Goal: Communication & Community: Answer question/provide support

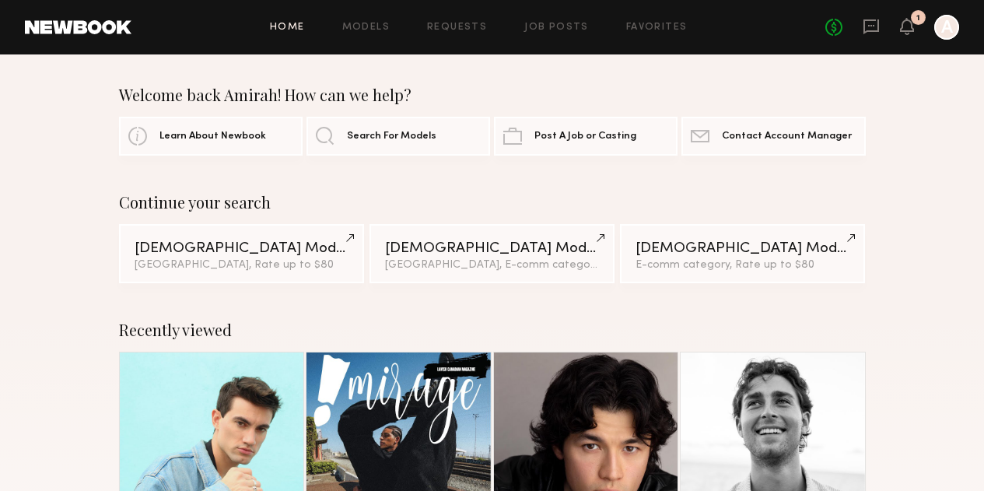
scroll to position [272, 0]
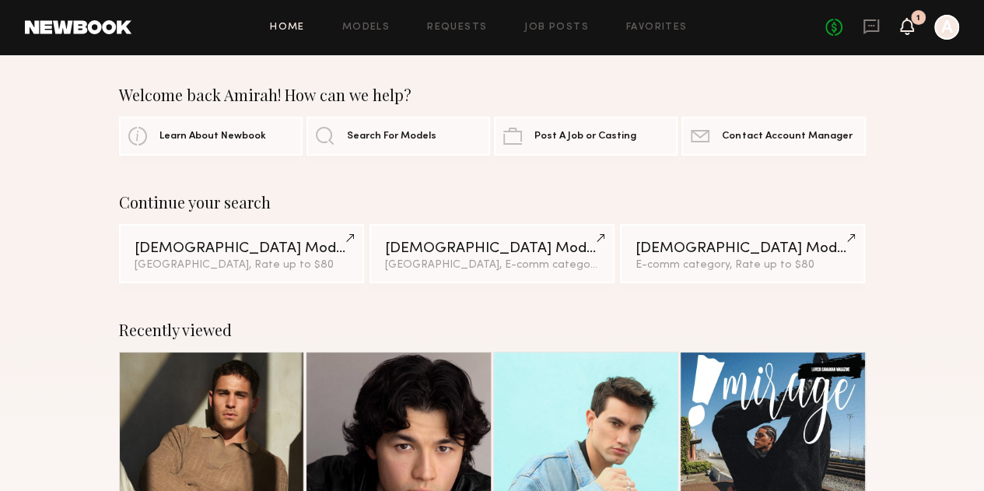
click at [908, 23] on icon at bounding box center [907, 25] width 12 height 11
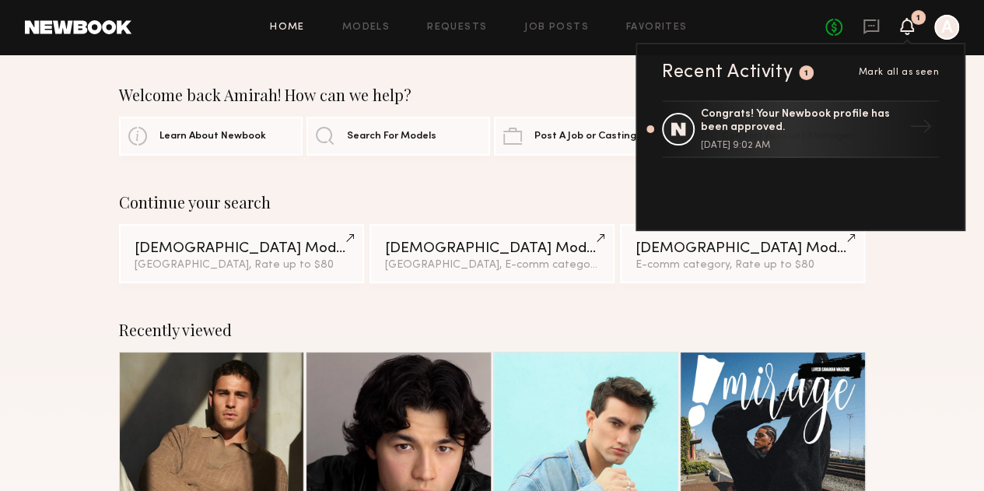
click at [941, 250] on div "Continue your search [DEMOGRAPHIC_DATA] Models [GEOGRAPHIC_DATA], Rate up to $8…" at bounding box center [492, 238] width 984 height 90
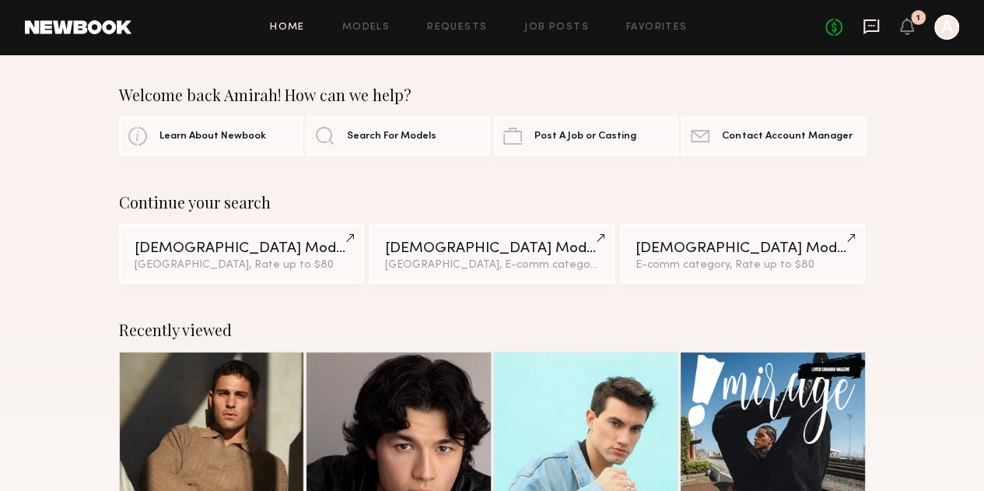
click at [863, 22] on icon at bounding box center [871, 26] width 16 height 15
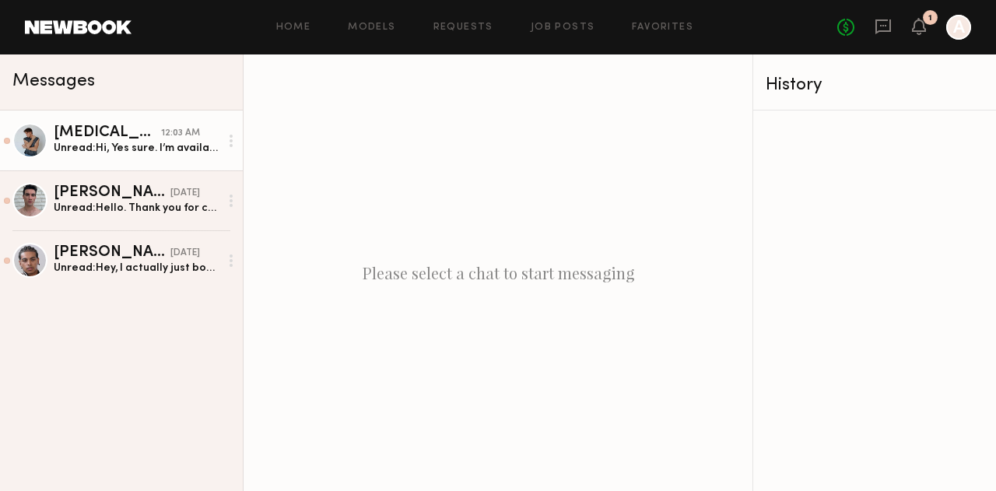
click at [134, 147] on div "Unread: Hi, Yes sure. I’m available. I’m sorry for the late answer. I hope this…" at bounding box center [137, 148] width 166 height 15
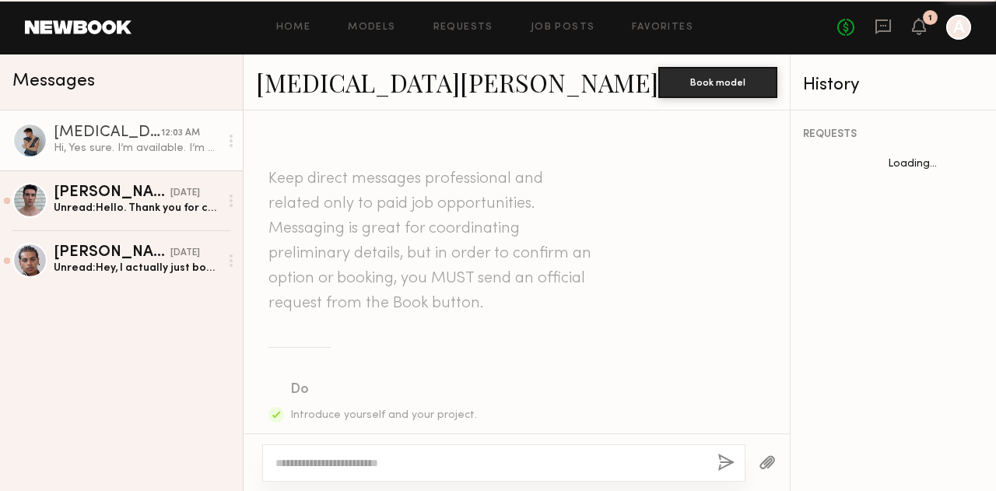
scroll to position [1077, 0]
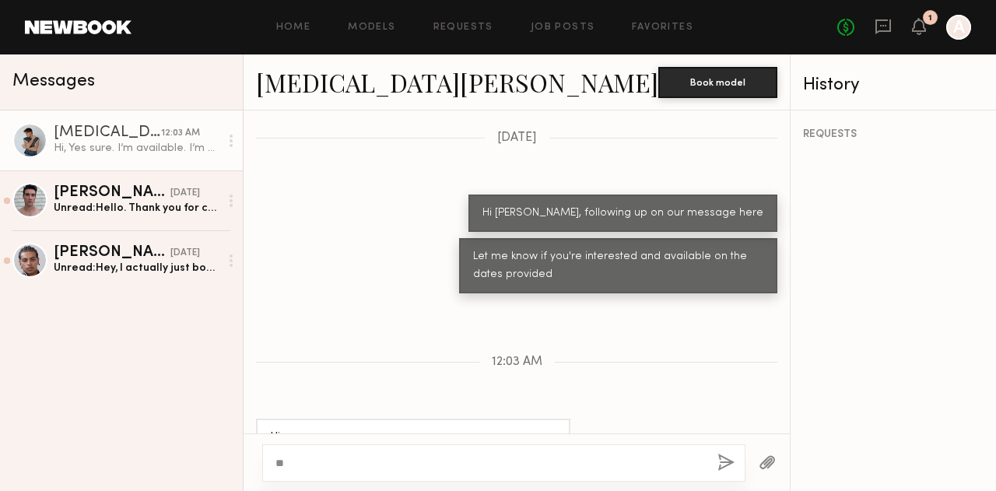
type textarea "*"
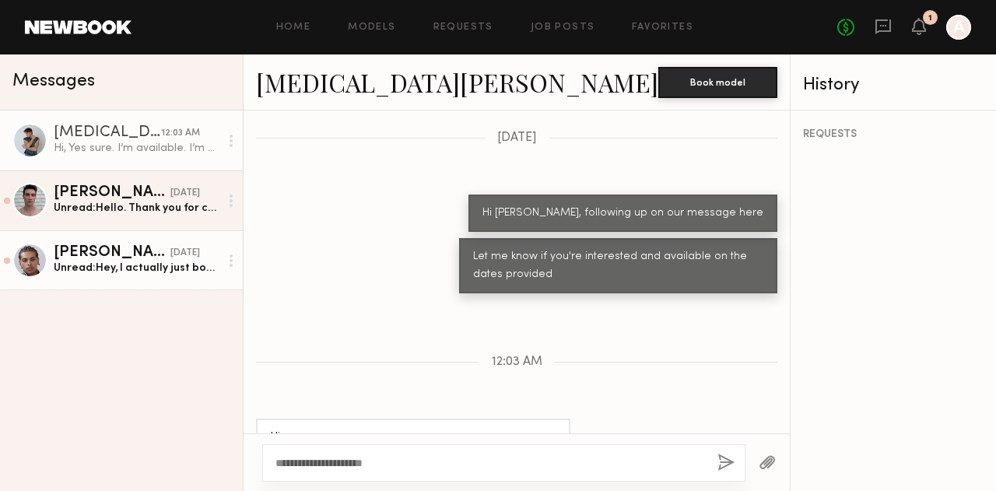
type textarea "**********"
click at [100, 282] on link "[PERSON_NAME] [DATE] Unread: Hey, I actually just booked a big model job [DATE]…" at bounding box center [121, 260] width 243 height 60
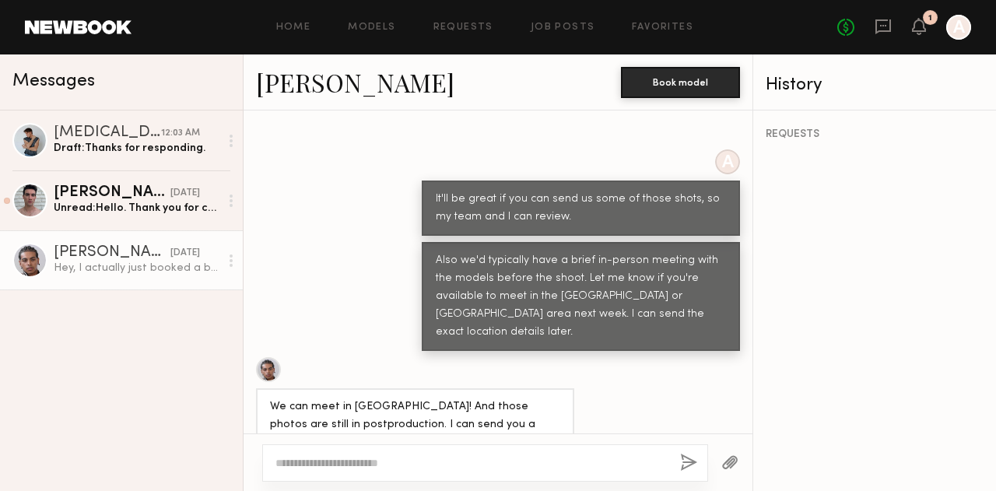
scroll to position [87, 0]
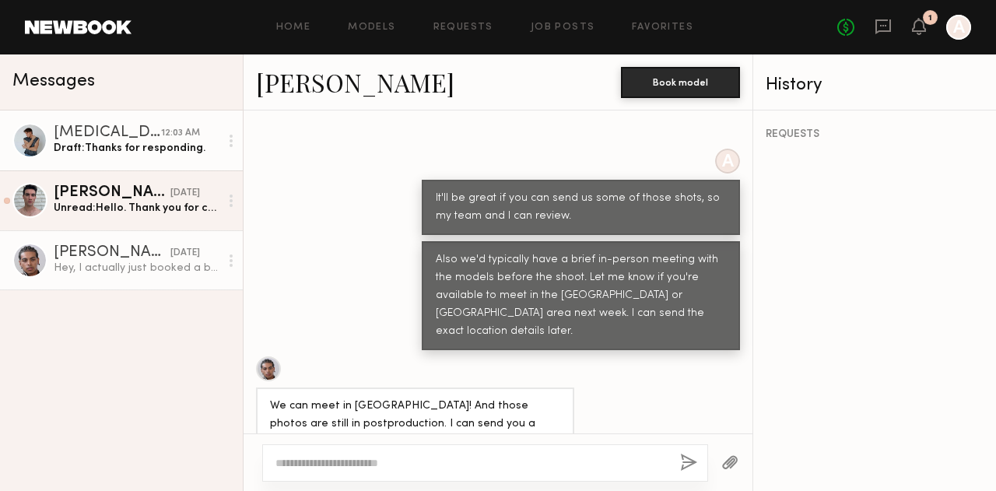
click at [131, 149] on div "Draft: Thanks for responding." at bounding box center [137, 148] width 166 height 15
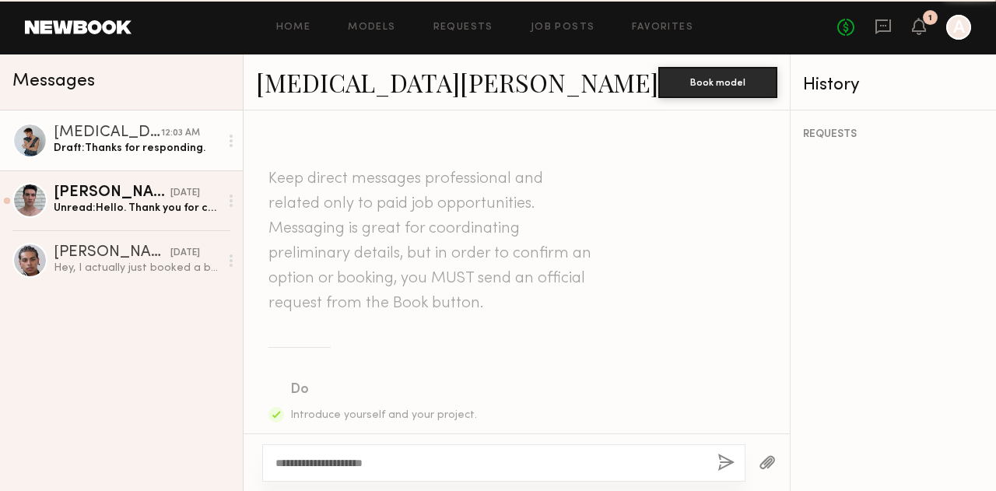
scroll to position [1077, 0]
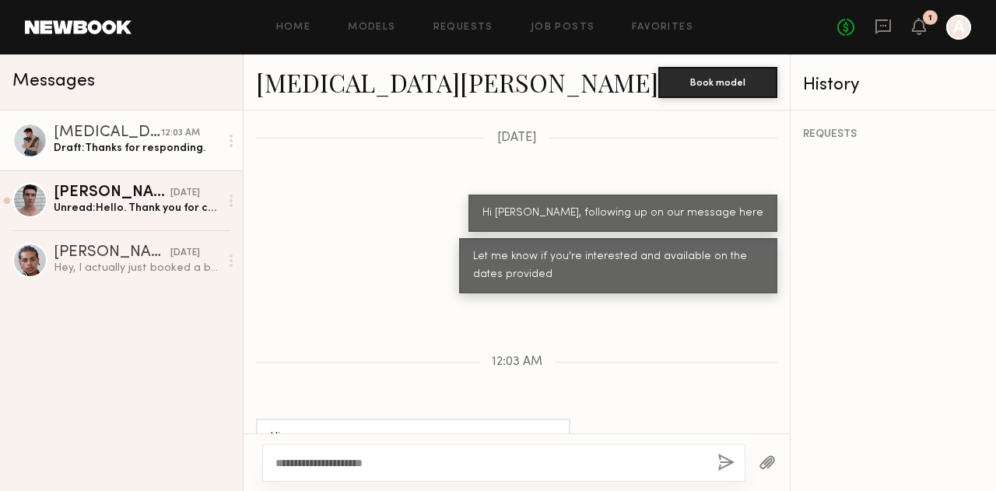
click at [440, 464] on textarea "**********" at bounding box center [471, 463] width 393 height 16
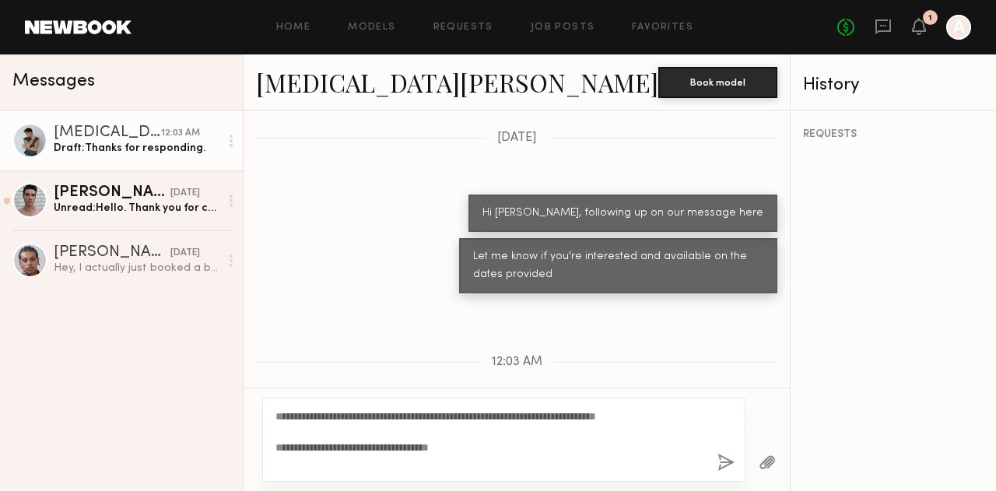
drag, startPoint x: 500, startPoint y: 463, endPoint x: 280, endPoint y: 465, distance: 220.2
click at [280, 465] on textarea "**********" at bounding box center [471, 439] width 393 height 62
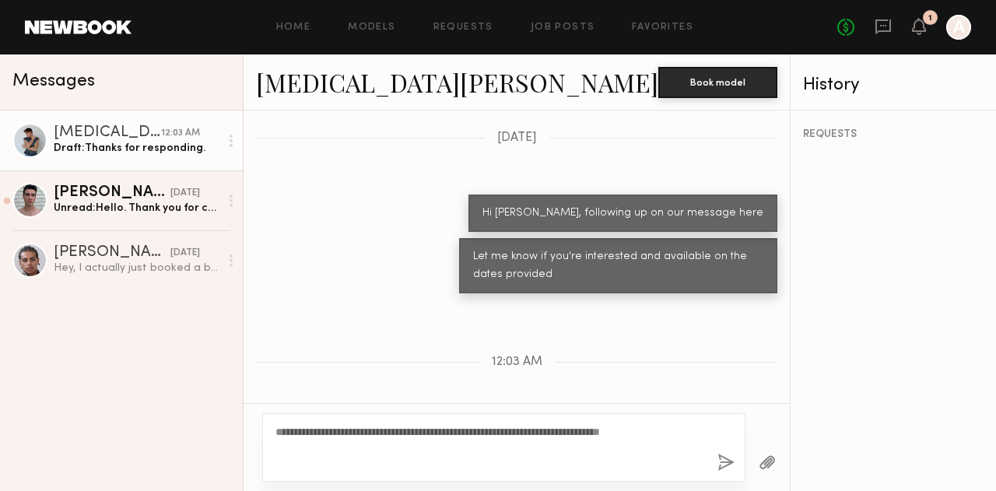
type textarea "**********"
click at [717, 459] on button "button" at bounding box center [725, 463] width 17 height 19
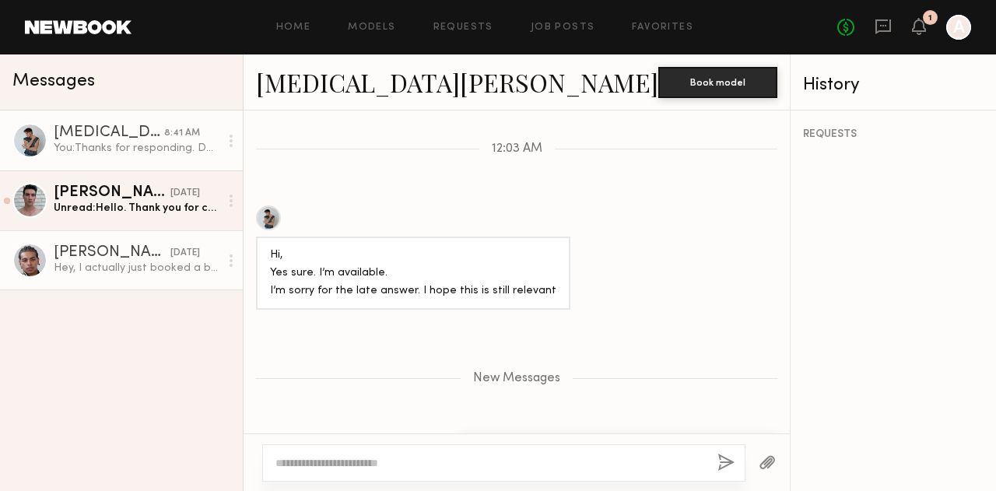
click at [170, 259] on div "[DATE]" at bounding box center [185, 253] width 30 height 15
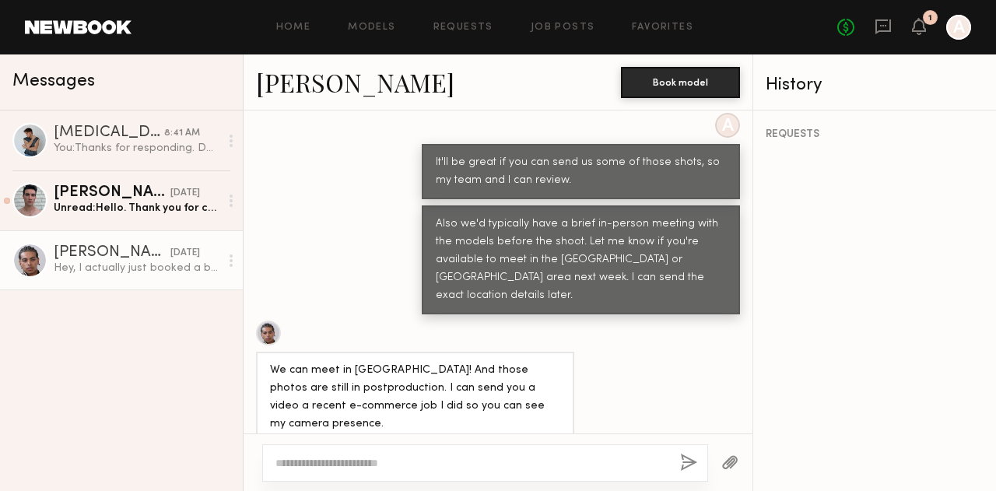
scroll to position [82, 0]
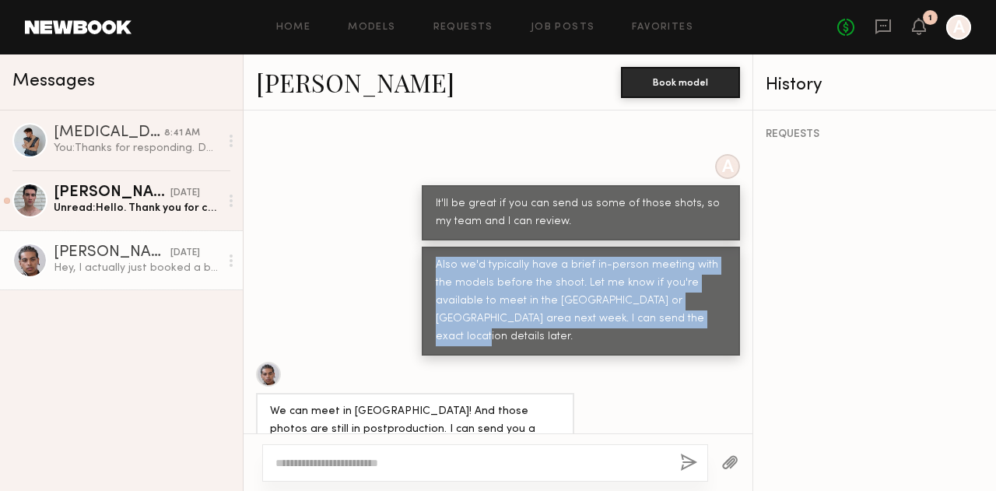
drag, startPoint x: 424, startPoint y: 268, endPoint x: 618, endPoint y: 331, distance: 204.4
click at [618, 331] on div "Also we'd typically have a brief in-person meeting with the models before the s…" at bounding box center [581, 301] width 318 height 109
copy div "Also we'd typically have a brief in-person meeting with the models before the s…"
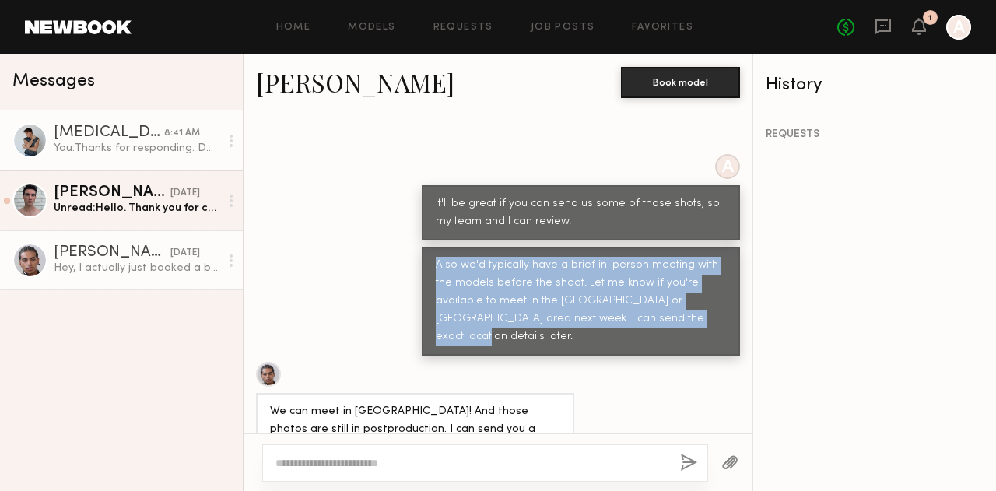
click at [88, 142] on div "You: Thanks for responding. Do you have any experience shooting for apparel e-c…" at bounding box center [137, 148] width 166 height 15
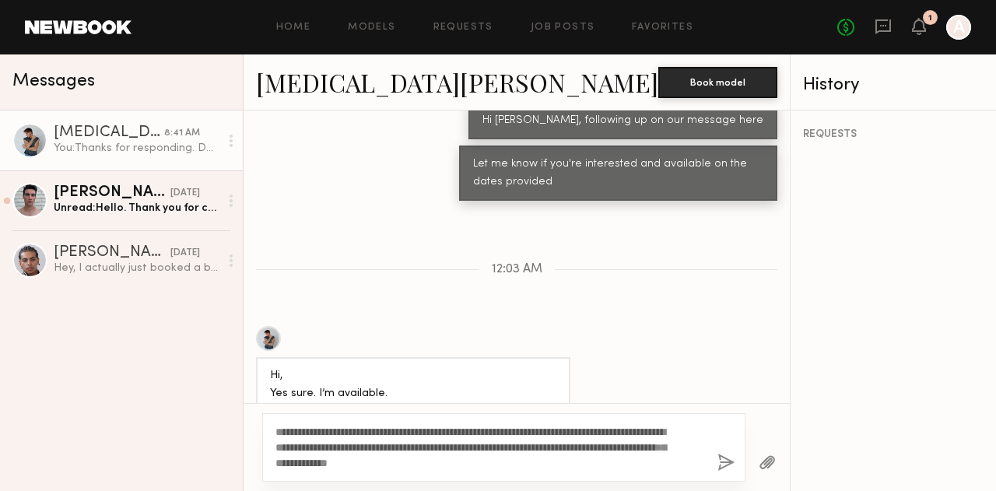
scroll to position [1200, 0]
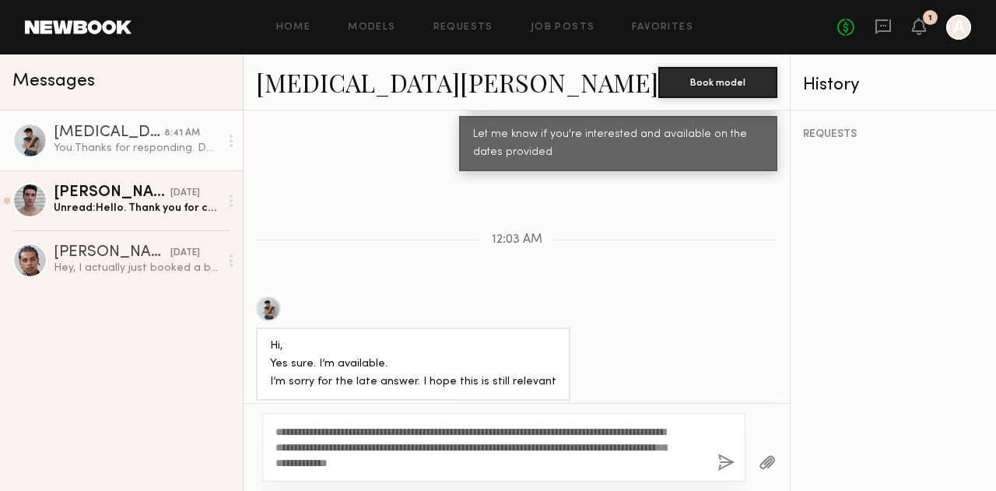
click at [371, 466] on textarea "**********" at bounding box center [471, 447] width 393 height 47
click at [356, 457] on textarea "**********" at bounding box center [471, 447] width 393 height 47
click at [582, 453] on textarea "**********" at bounding box center [471, 447] width 393 height 47
click at [587, 464] on textarea "**********" at bounding box center [471, 447] width 393 height 47
type textarea "**********"
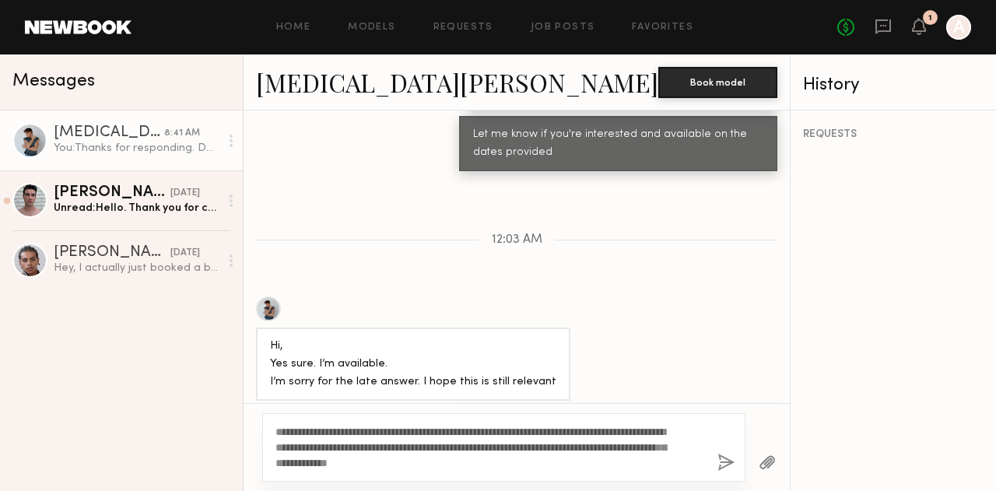
click at [717, 463] on button "button" at bounding box center [725, 463] width 17 height 19
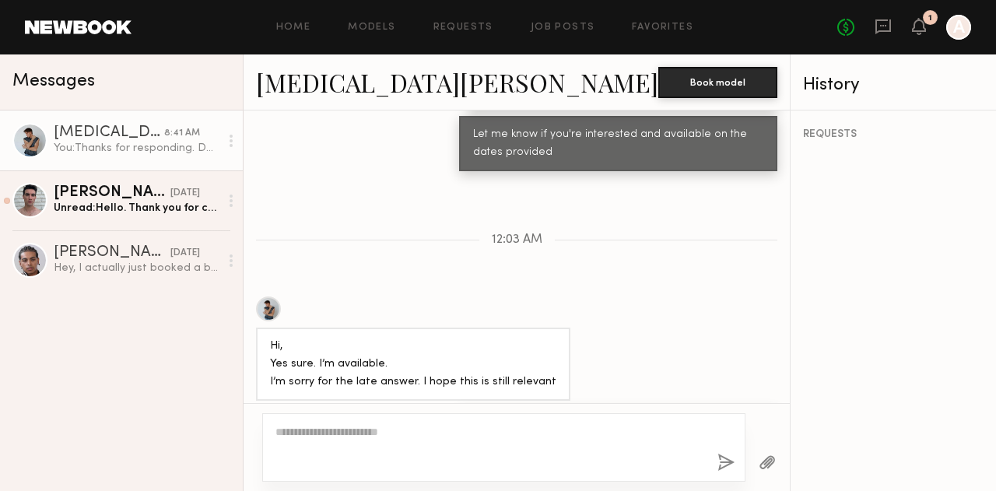
scroll to position [1298, 0]
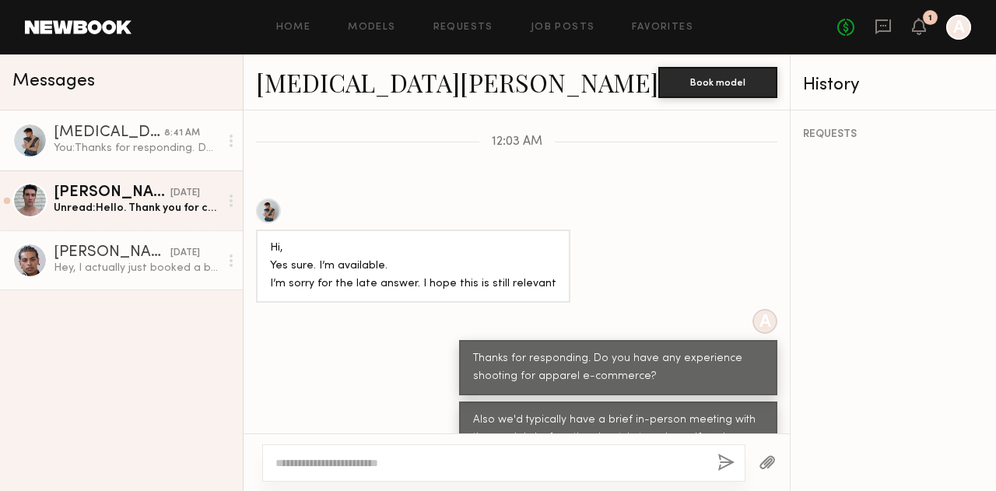
click at [128, 264] on div "Hey, I actually just booked a big model job [DATE]. Is there anyway we could me…" at bounding box center [137, 268] width 166 height 15
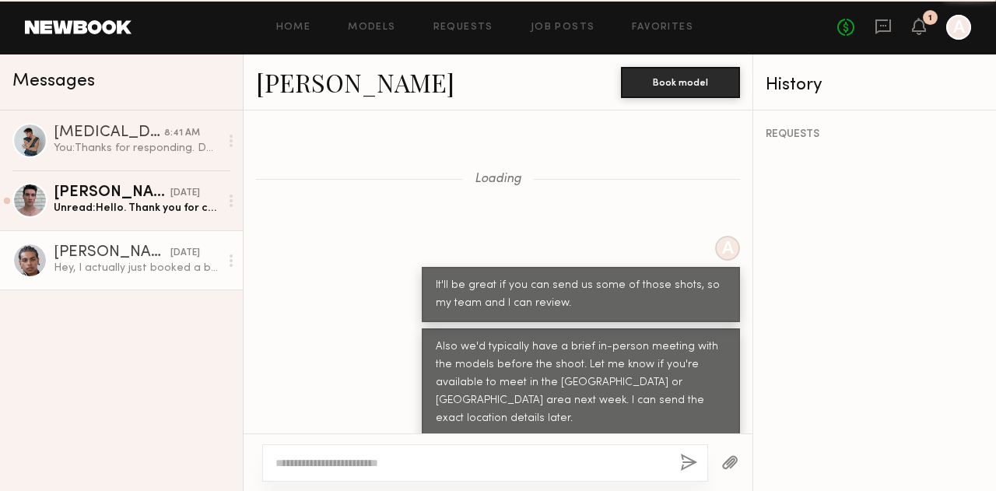
scroll to position [851, 0]
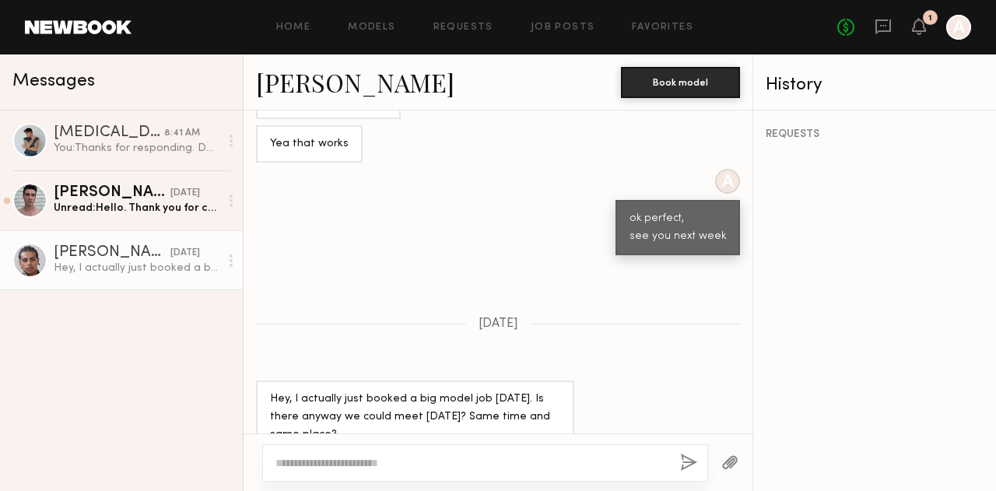
click at [405, 461] on textarea at bounding box center [471, 463] width 392 height 16
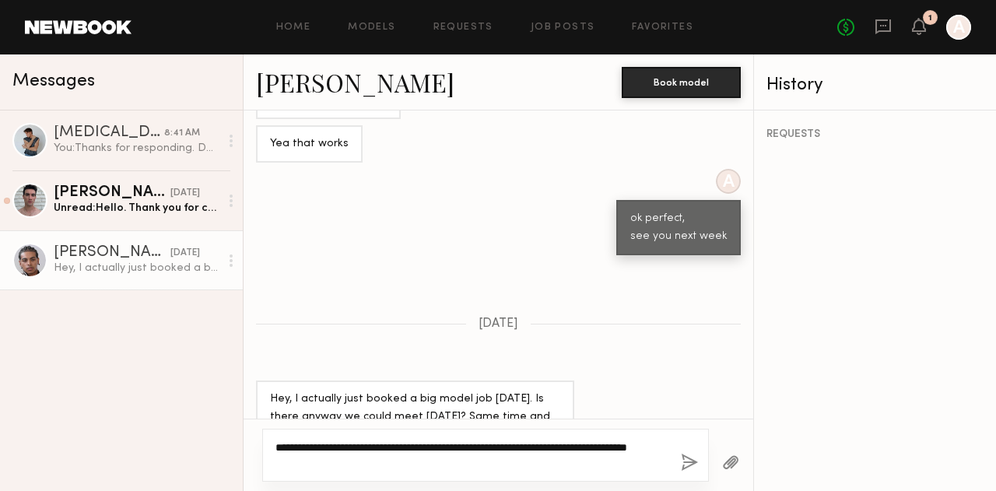
type textarea "**********"
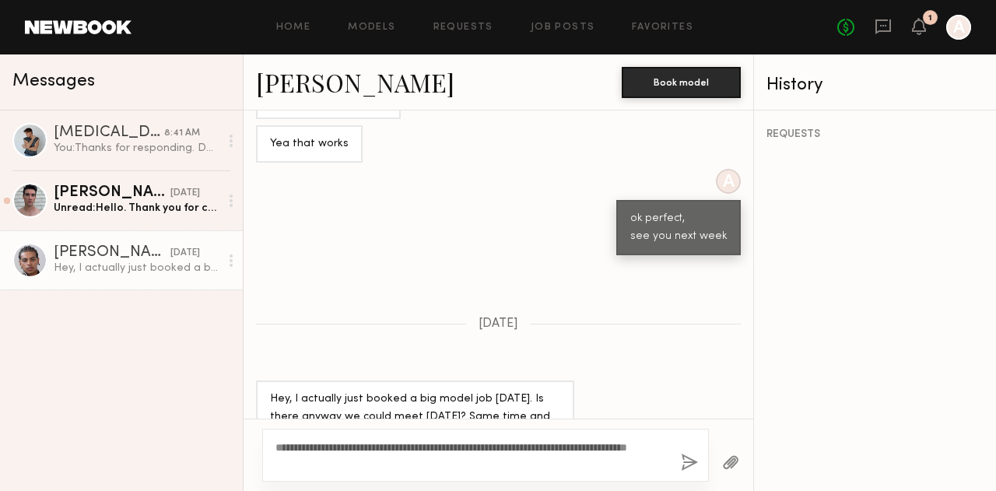
click at [691, 466] on button "button" at bounding box center [689, 463] width 17 height 19
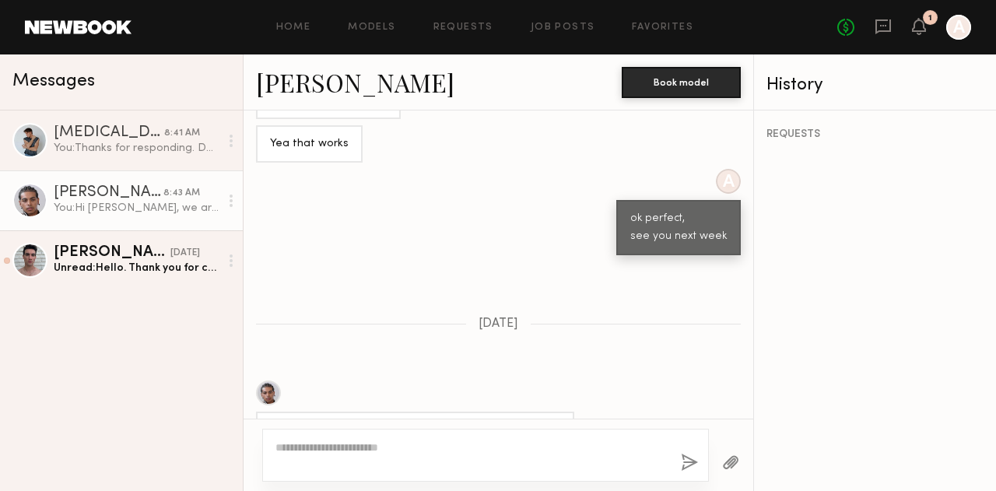
scroll to position [1186, 0]
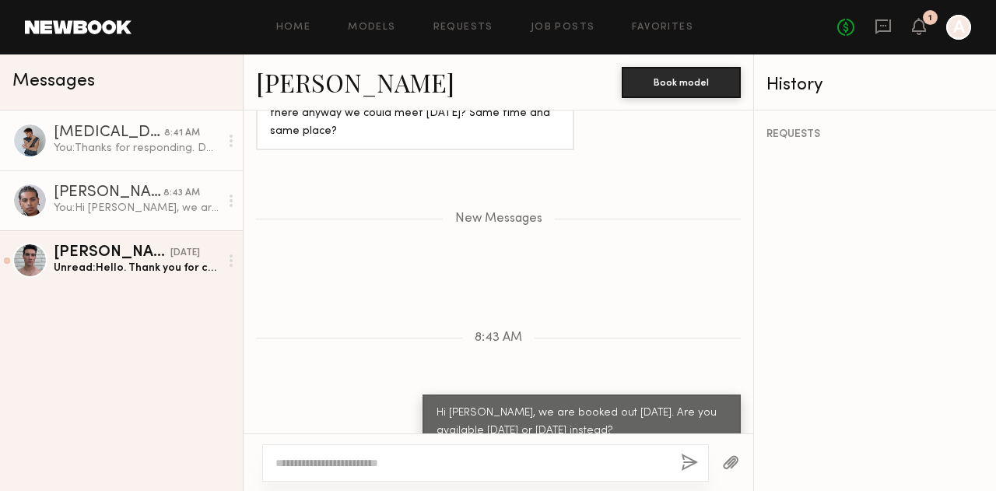
click at [85, 151] on div "You: Thanks for responding. Do you have any experience shooting for apparel e-c…" at bounding box center [137, 148] width 166 height 15
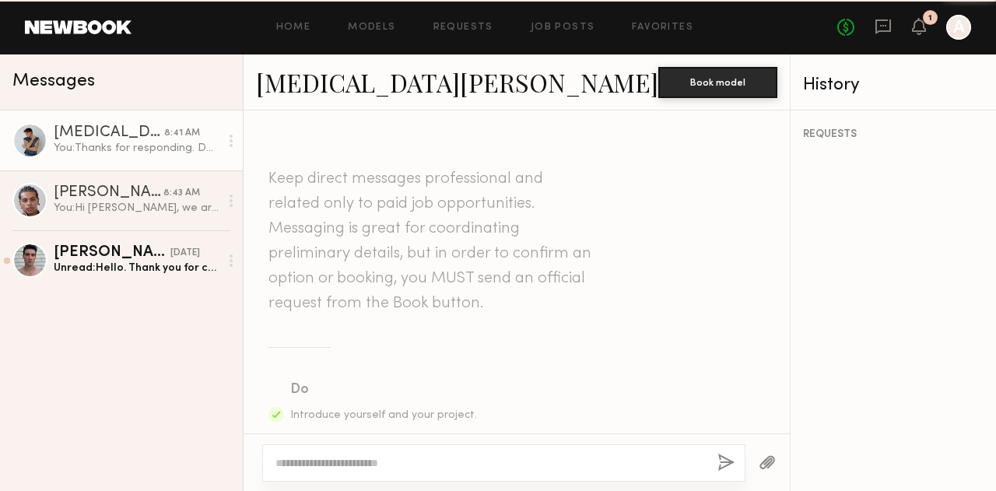
scroll to position [1298, 0]
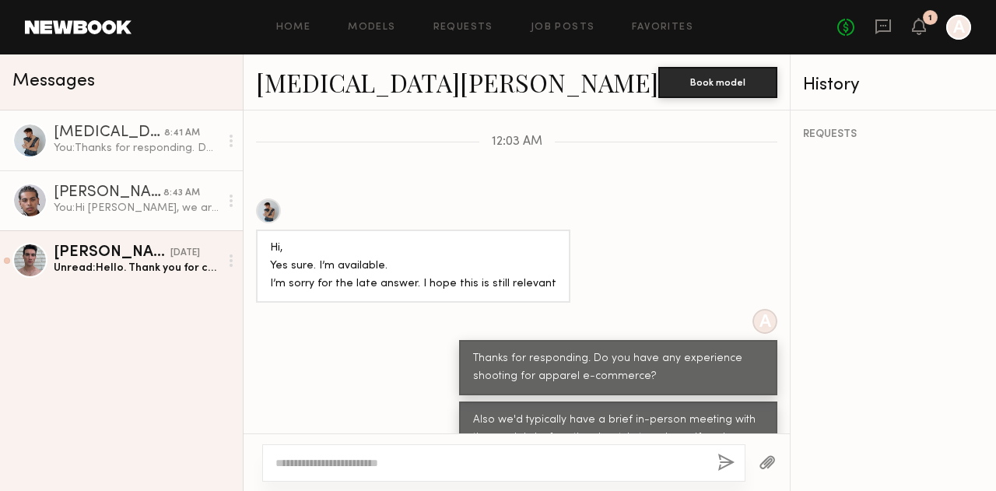
click at [130, 203] on div "You: Hi [PERSON_NAME], we are booked out [DATE]. Are you available [DATE] or [D…" at bounding box center [137, 208] width 166 height 15
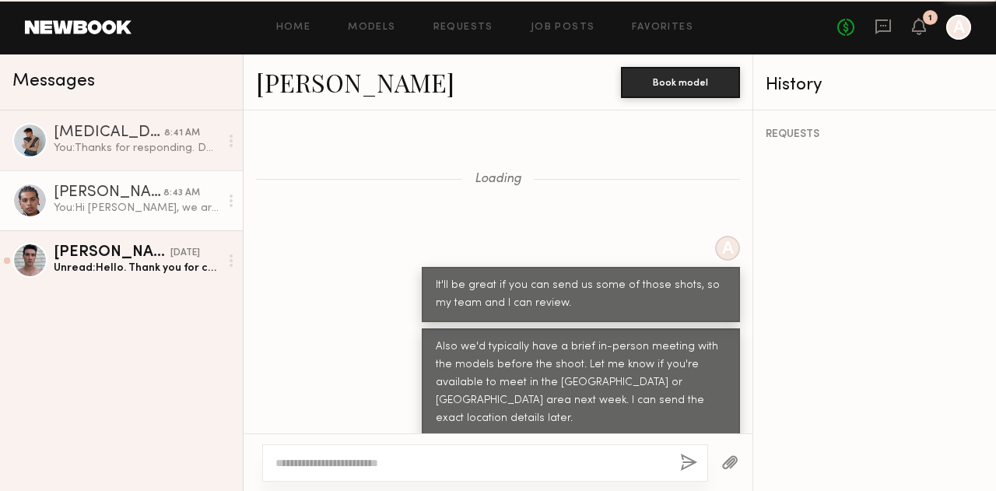
scroll to position [1064, 0]
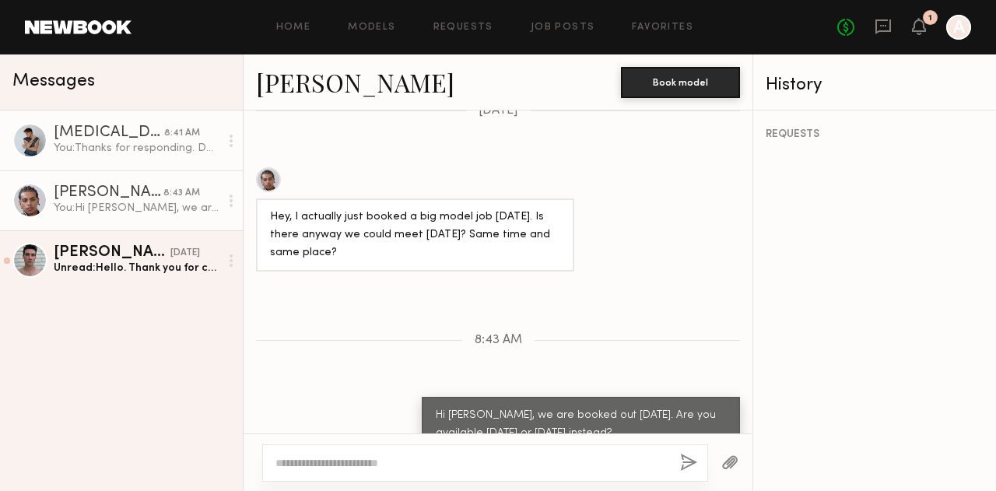
click at [107, 141] on div "[MEDICAL_DATA][PERSON_NAME]" at bounding box center [109, 133] width 110 height 16
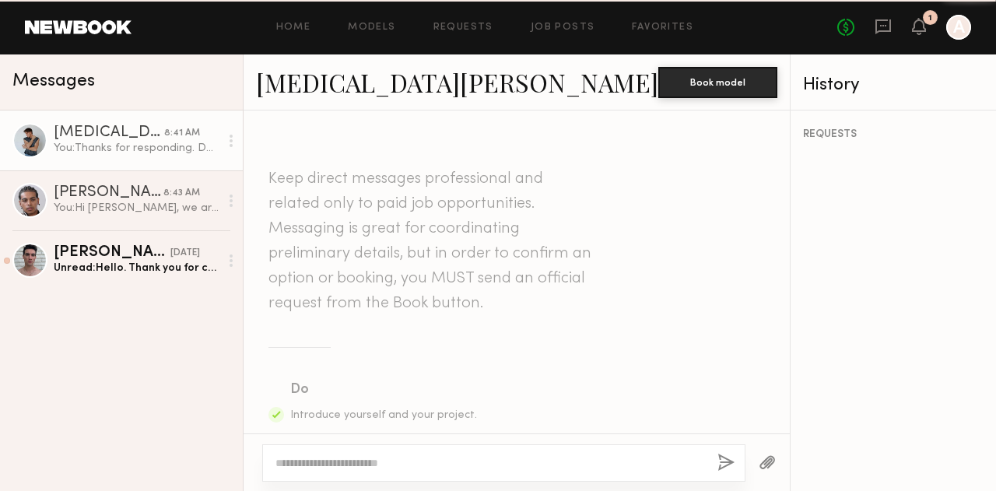
scroll to position [1298, 0]
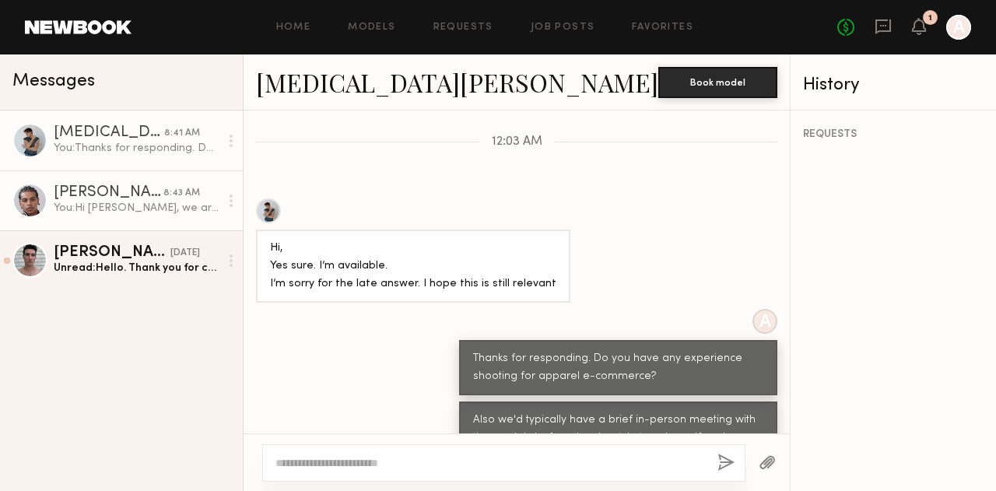
click at [116, 176] on link "[PERSON_NAME] 8:43 AM You: Hi [PERSON_NAME], we are booked out [DATE]. Are you …" at bounding box center [121, 200] width 243 height 60
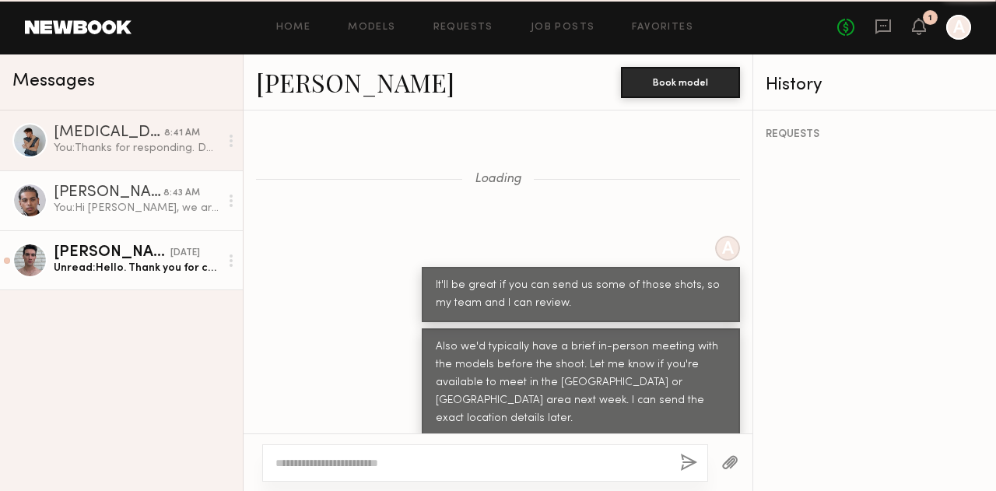
scroll to position [1064, 0]
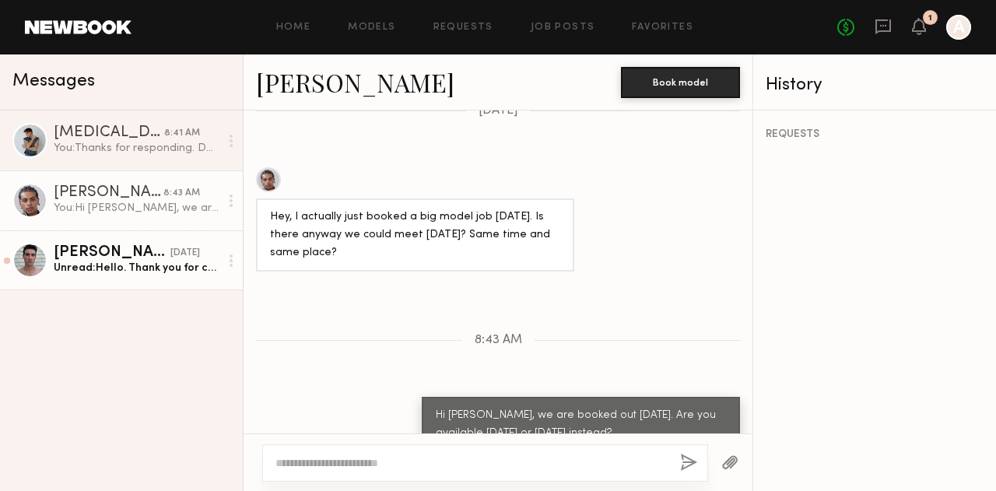
click at [132, 252] on div "[PERSON_NAME]" at bounding box center [112, 253] width 117 height 16
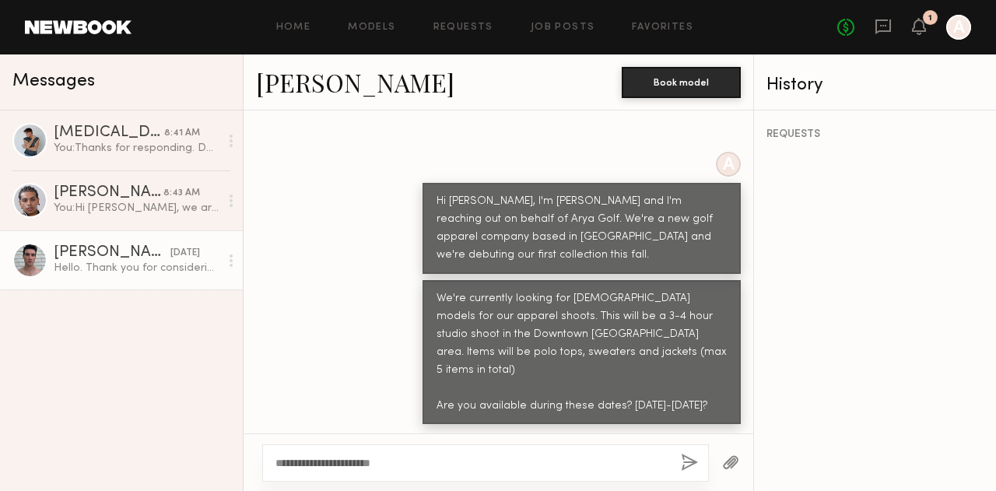
scroll to position [992, 0]
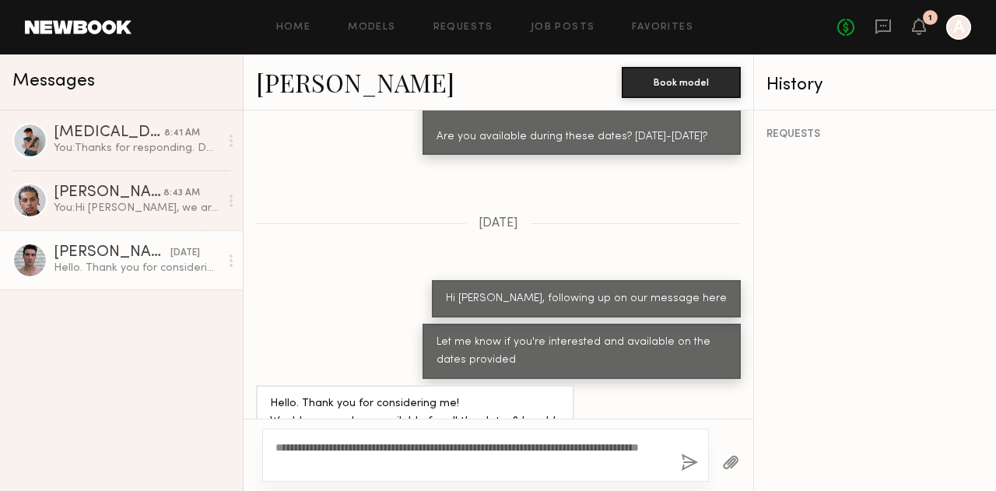
type textarea "**********"
click at [692, 464] on button "button" at bounding box center [689, 463] width 17 height 19
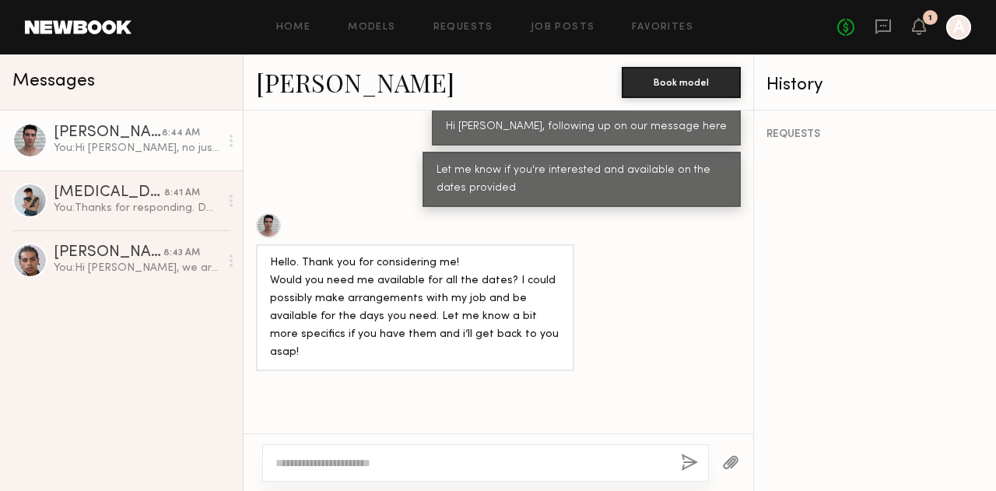
scroll to position [1326, 0]
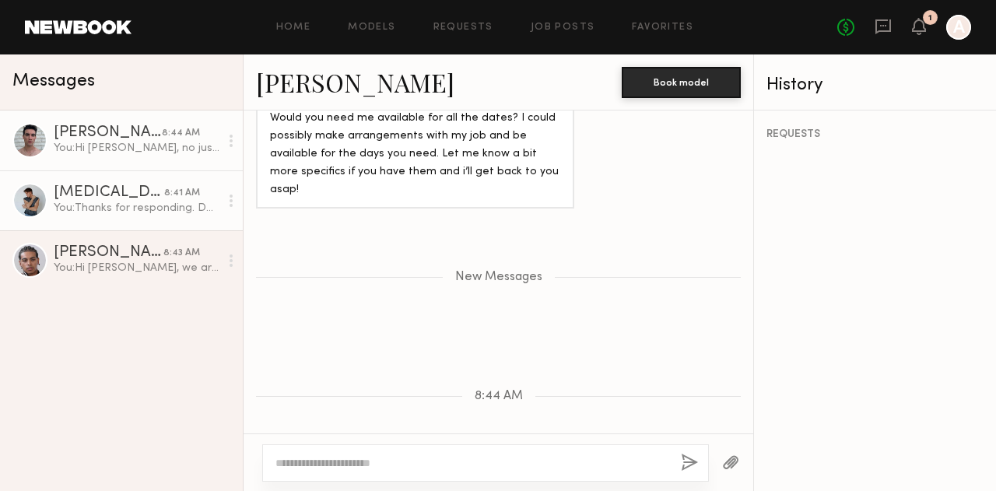
click at [123, 201] on div "[MEDICAL_DATA][PERSON_NAME]" at bounding box center [109, 193] width 110 height 16
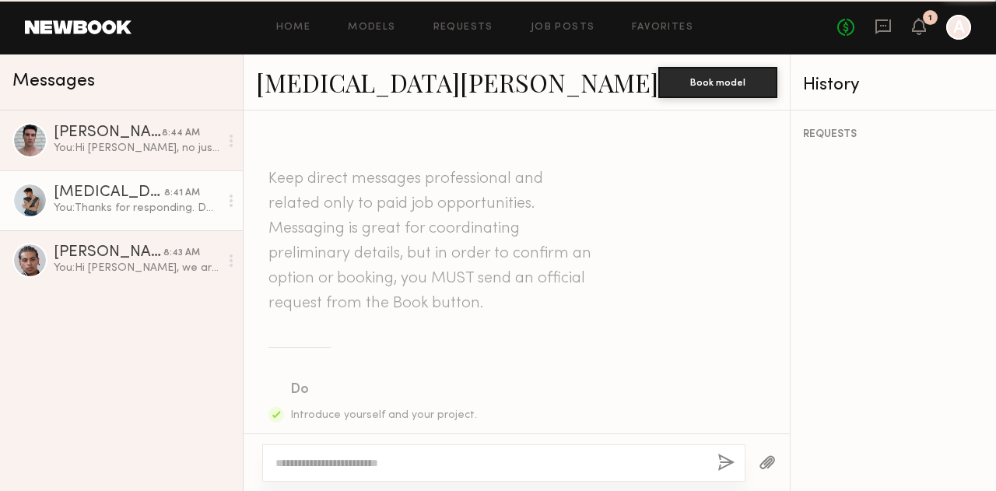
scroll to position [1298, 0]
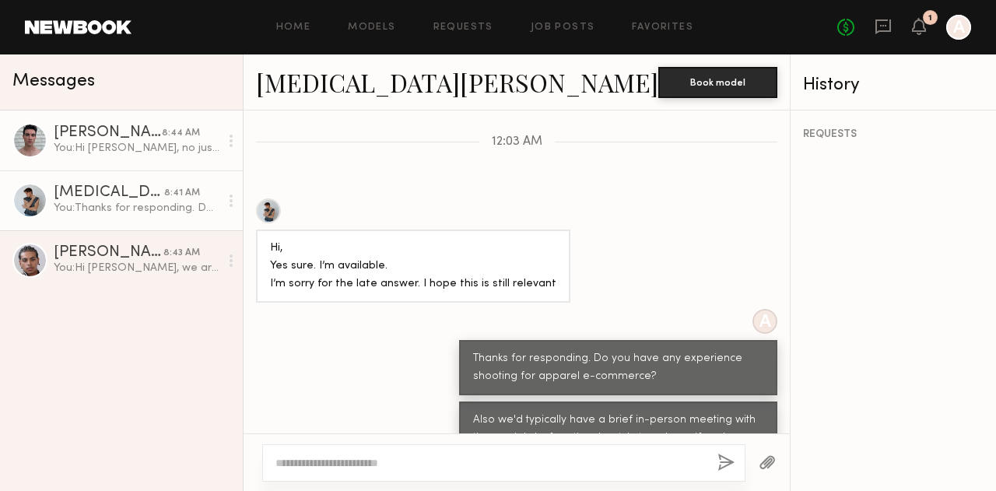
click at [101, 158] on link "[PERSON_NAME] 8:44 AM You: Hi [PERSON_NAME], no just 1 date within the date ran…" at bounding box center [121, 140] width 243 height 60
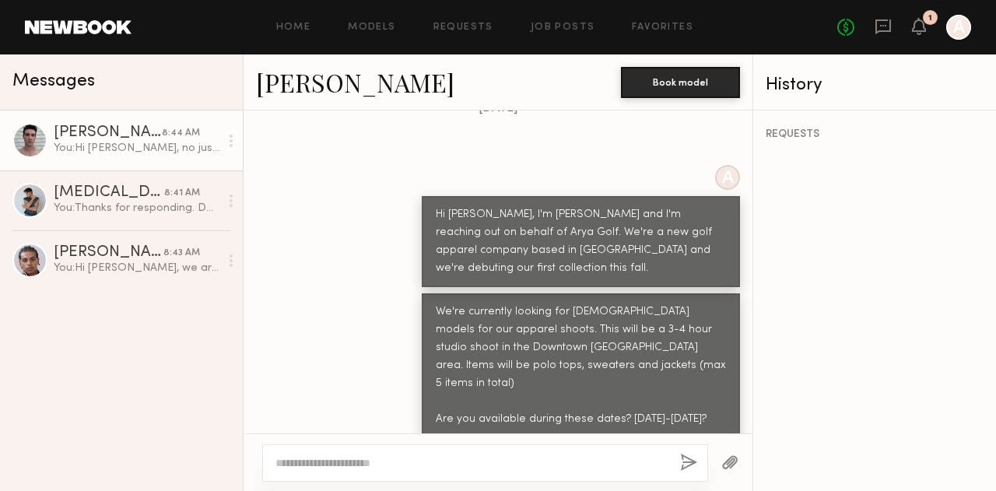
scroll to position [1206, 0]
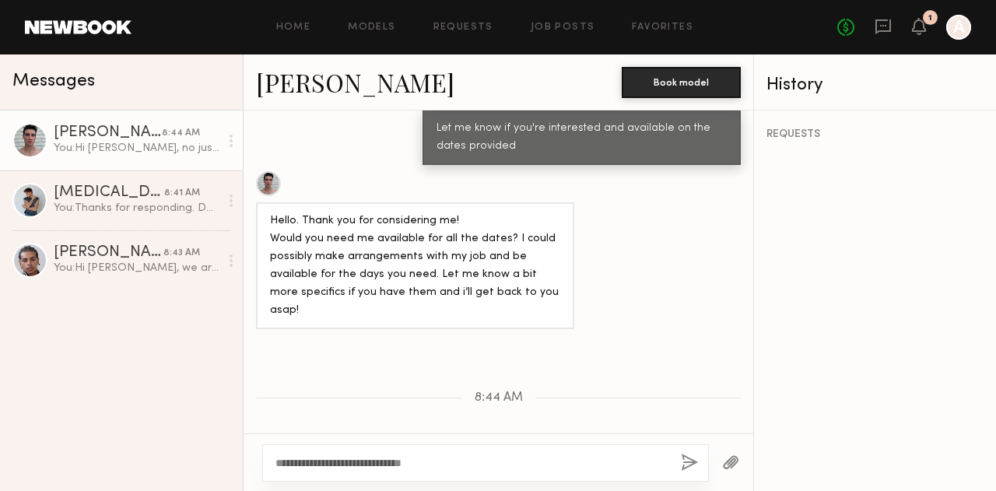
type textarea "**********"
click at [688, 452] on div "**********" at bounding box center [485, 462] width 447 height 37
click at [690, 464] on button "button" at bounding box center [689, 463] width 17 height 19
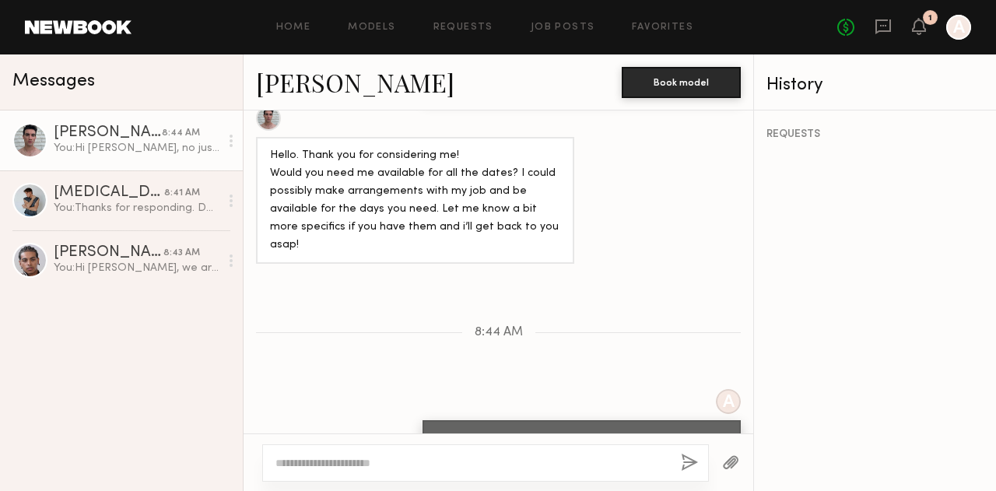
scroll to position [1280, 0]
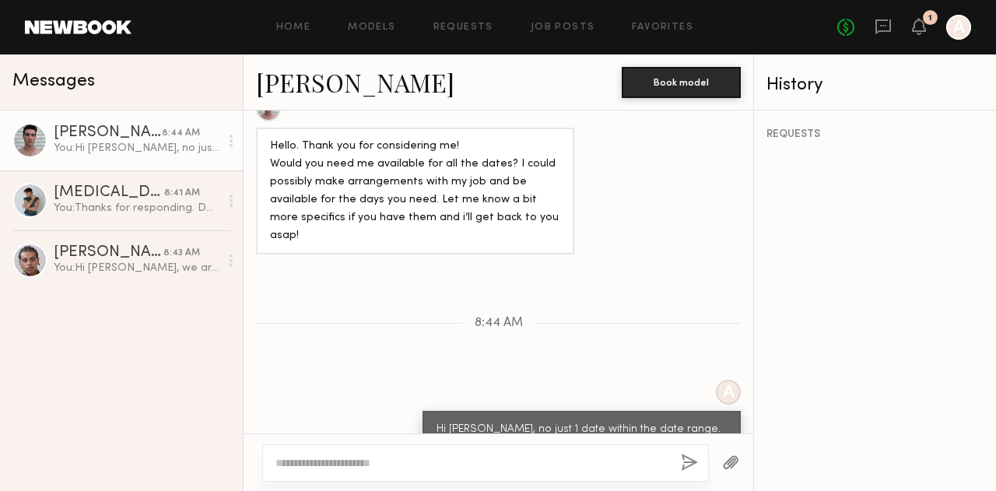
click at [420, 464] on textarea at bounding box center [471, 463] width 393 height 16
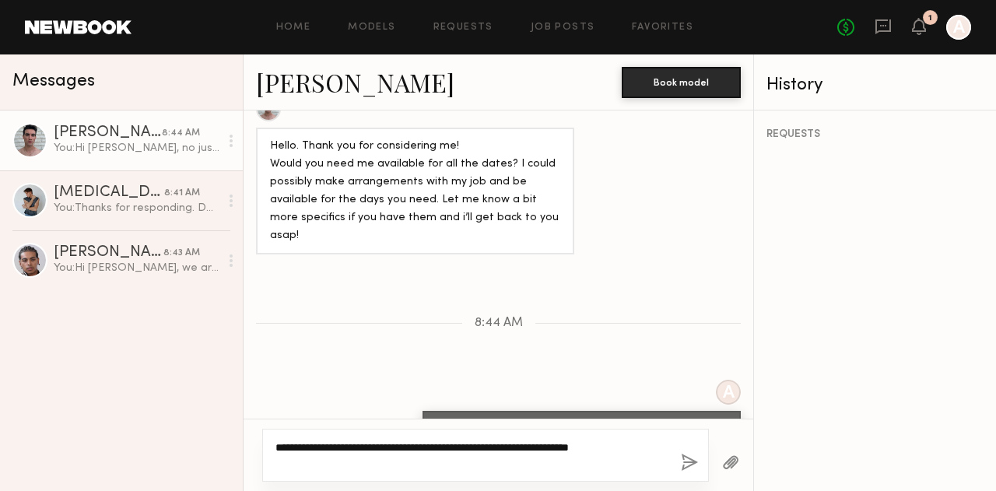
type textarea "**********"
click at [685, 460] on button "button" at bounding box center [689, 463] width 17 height 19
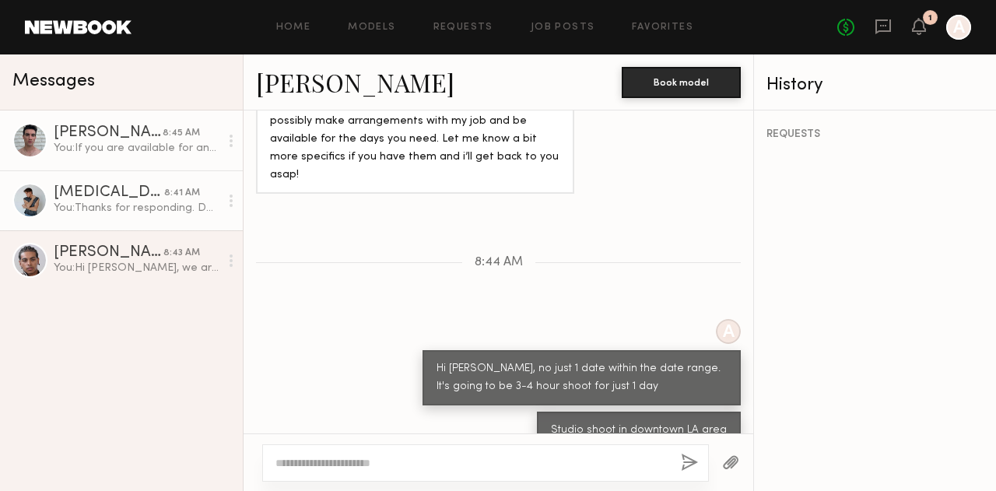
click at [115, 205] on div "You: Thanks for responding. Do you have any experience shooting for apparel e-c…" at bounding box center [137, 208] width 166 height 15
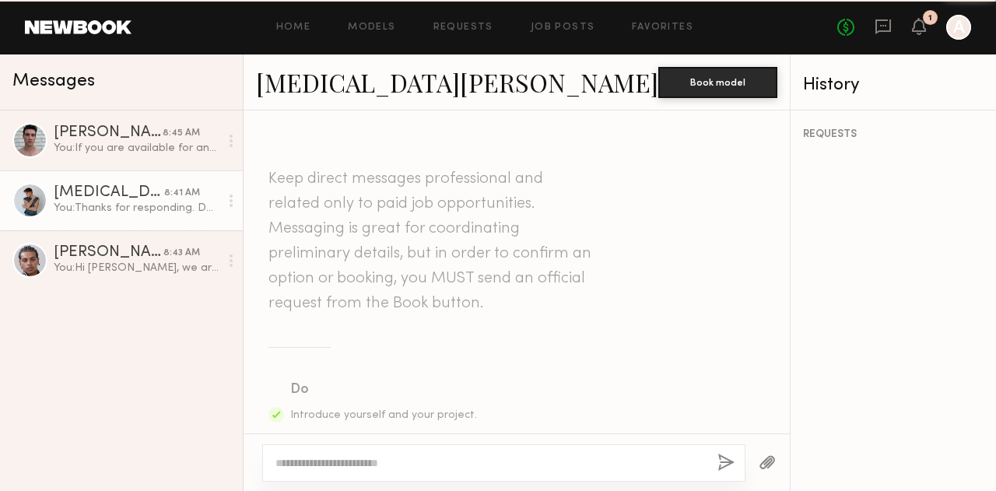
scroll to position [1298, 0]
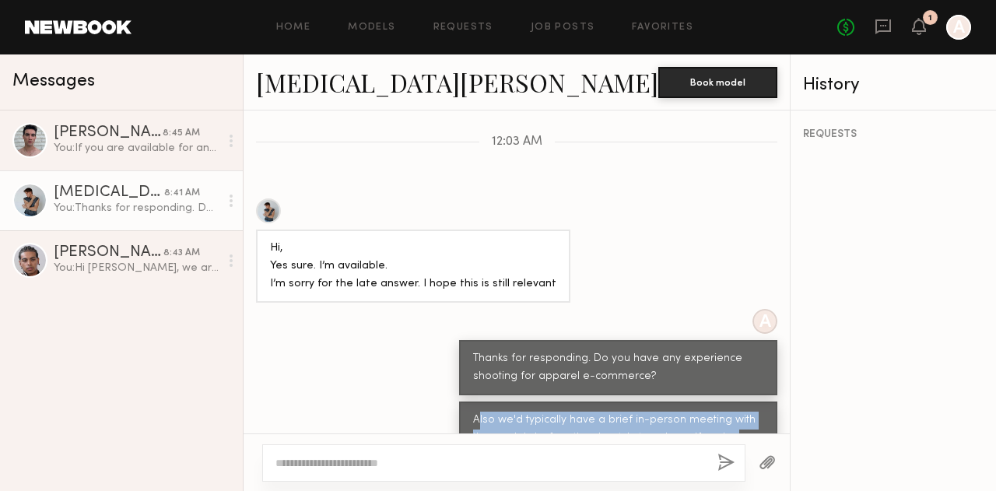
drag, startPoint x: 427, startPoint y: 346, endPoint x: 627, endPoint y: 405, distance: 208.5
click at [627, 412] on div "Also we'd typically have a brief in-person meeting with the models before the s…" at bounding box center [618, 456] width 290 height 89
drag, startPoint x: 627, startPoint y: 405, endPoint x: 555, endPoint y: 408, distance: 72.4
click at [555, 412] on div "Also we'd typically have a brief in-person meeting with the models before the s…" at bounding box center [618, 456] width 290 height 89
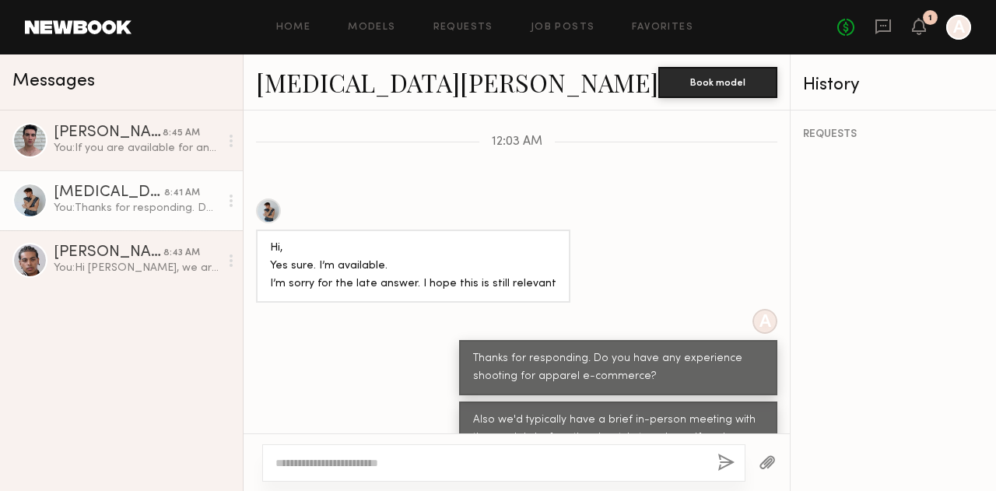
click at [304, 325] on div "Keep direct messages professional and related only to paid job opportunities. M…" at bounding box center [516, 271] width 546 height 323
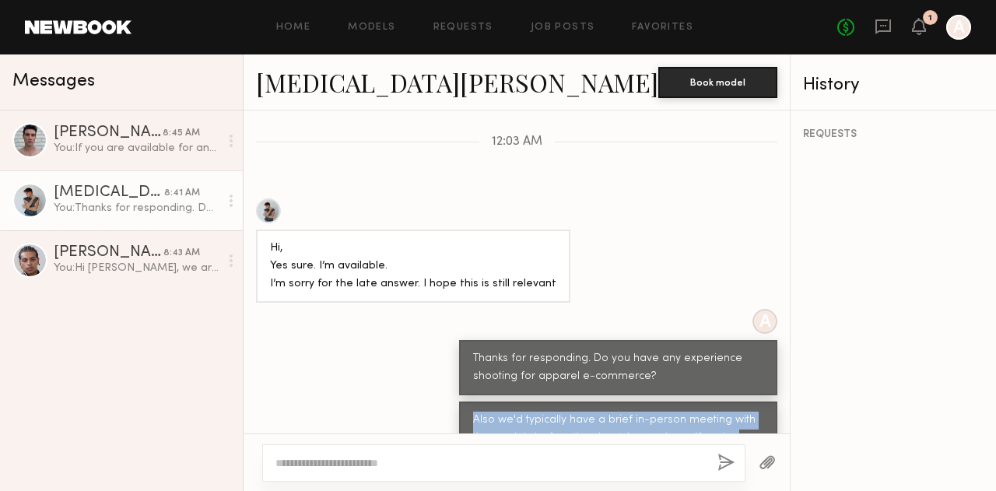
drag, startPoint x: 425, startPoint y: 348, endPoint x: 610, endPoint y: 399, distance: 192.1
click at [610, 412] on div "Also we'd typically have a brief in-person meeting with the models before the s…" at bounding box center [618, 456] width 290 height 89
copy div "Also we'd typically have a brief in-person meeting with the models before the s…"
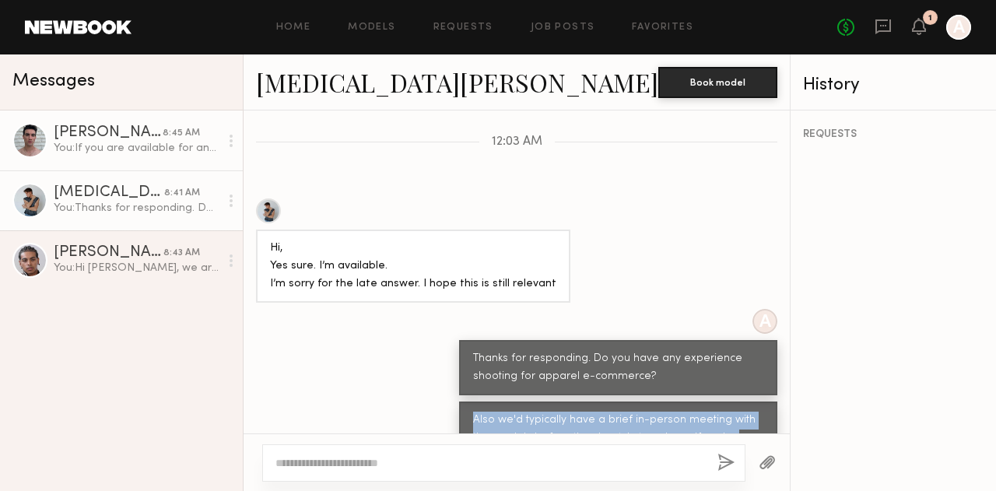
click at [135, 150] on div "You: If you are available for any of those dates between [DATE] -[DATE], that w…" at bounding box center [137, 148] width 166 height 15
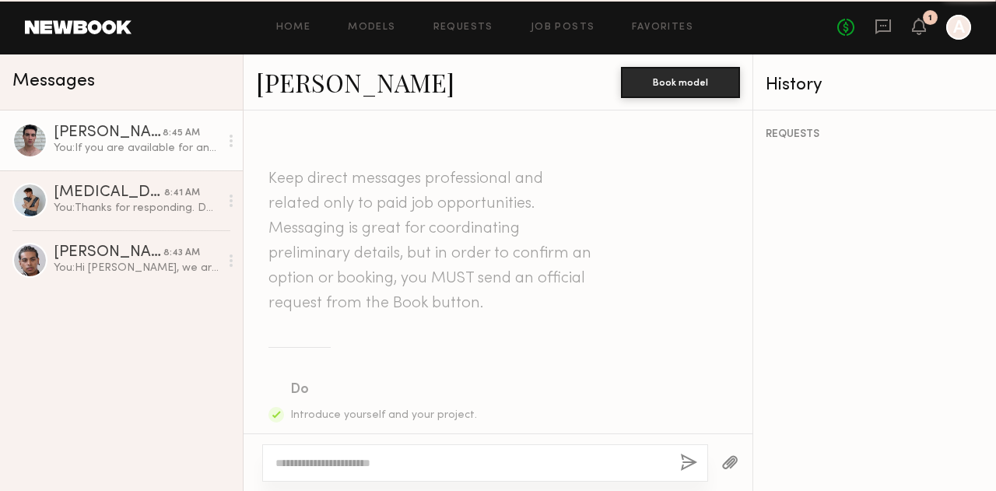
scroll to position [1341, 0]
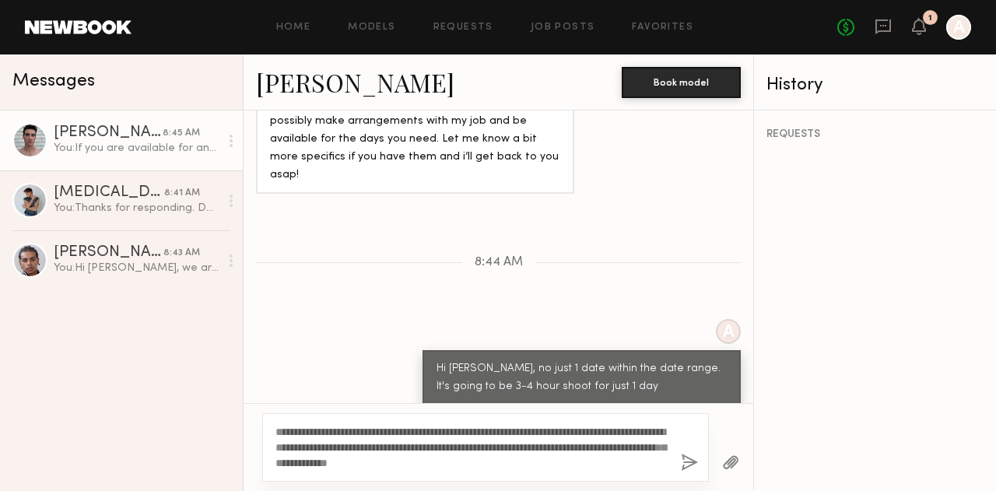
type textarea "**********"
click at [689, 462] on button "button" at bounding box center [689, 463] width 17 height 19
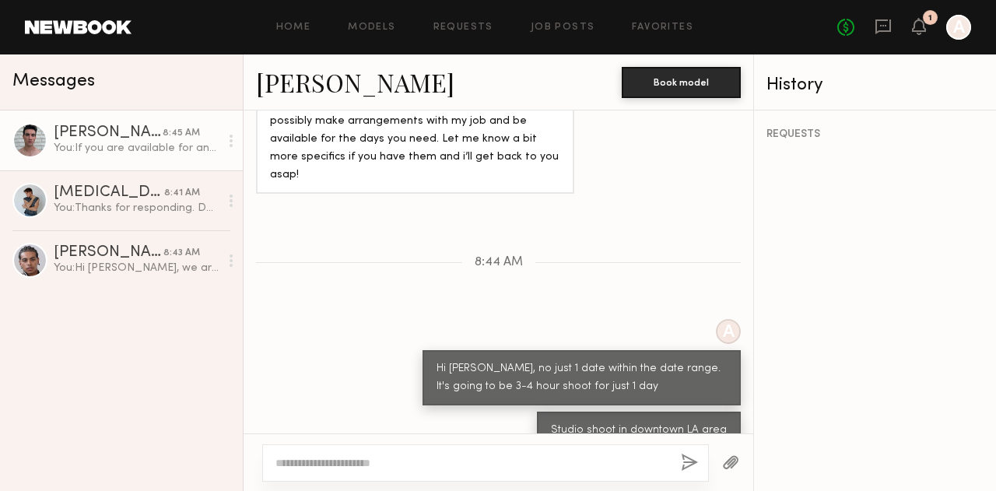
scroll to position [1438, 0]
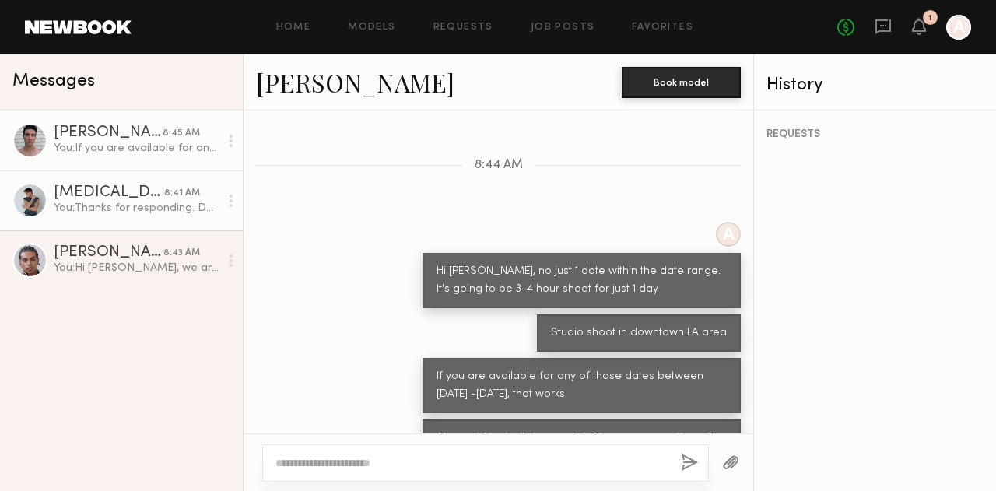
click at [82, 198] on div "[MEDICAL_DATA][PERSON_NAME]" at bounding box center [109, 193] width 110 height 16
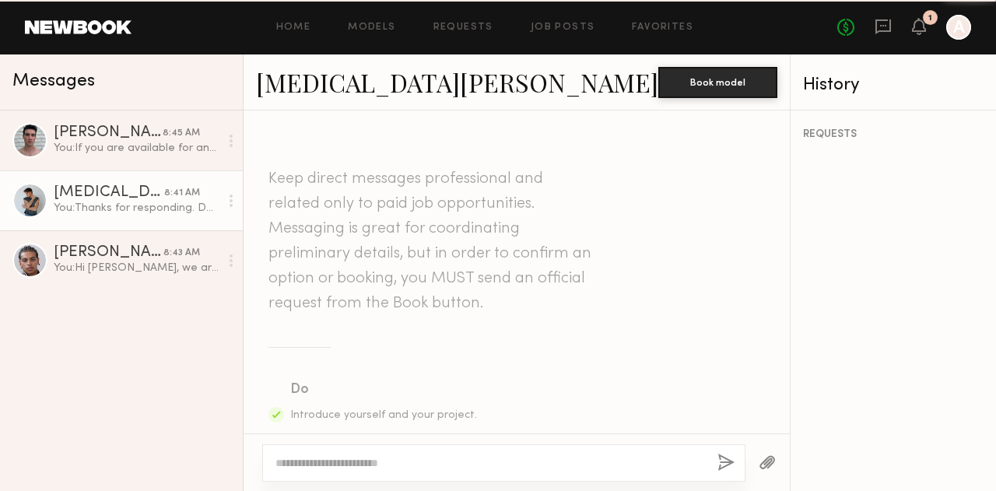
scroll to position [1298, 0]
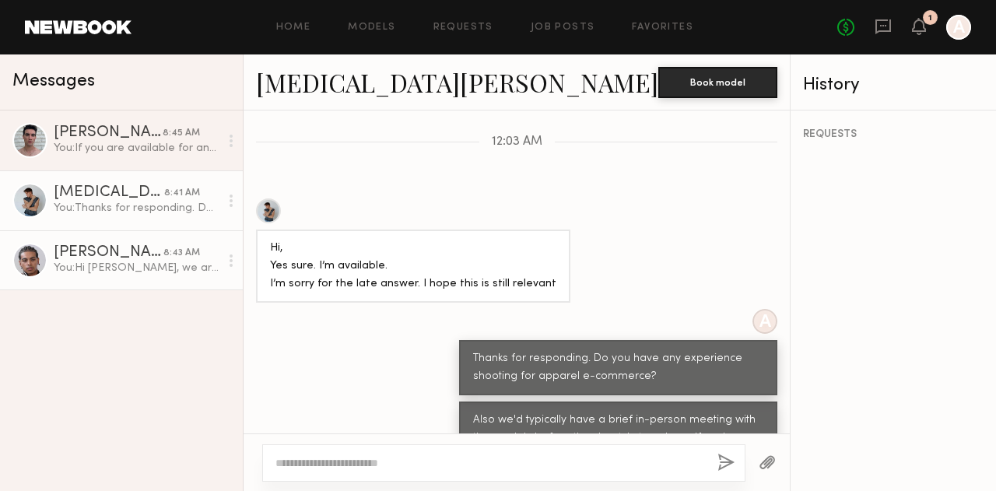
click at [107, 255] on div "[PERSON_NAME]" at bounding box center [109, 253] width 110 height 16
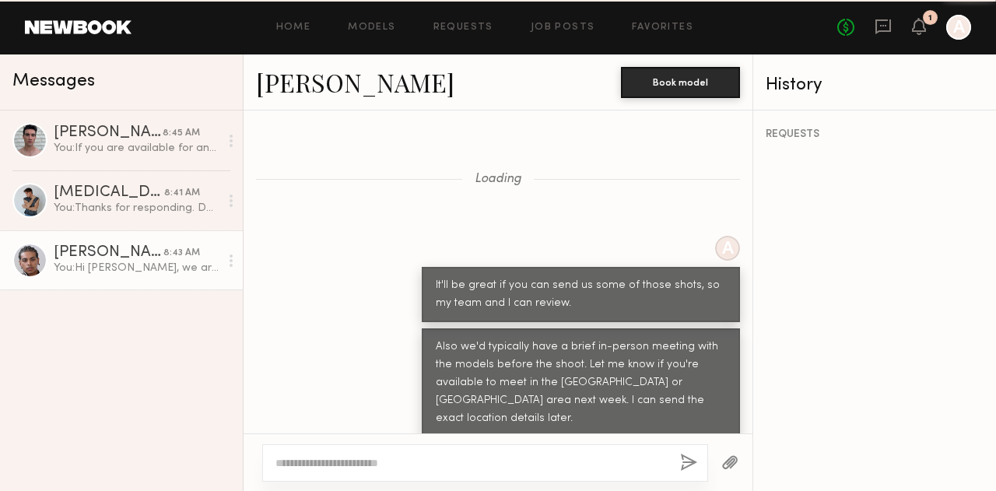
scroll to position [1064, 0]
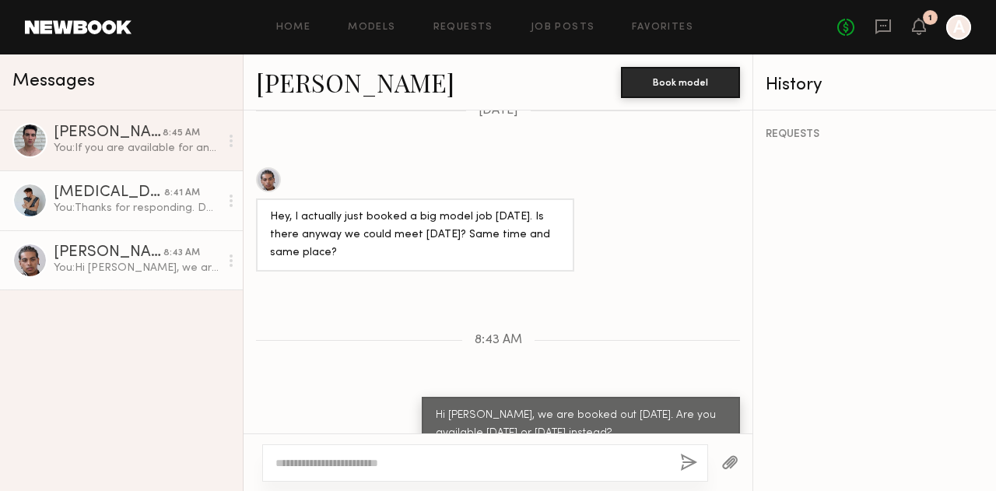
click at [96, 218] on link "[MEDICAL_DATA][PERSON_NAME] 8:41 AM You: Thanks for responding. Do you have any…" at bounding box center [121, 200] width 243 height 60
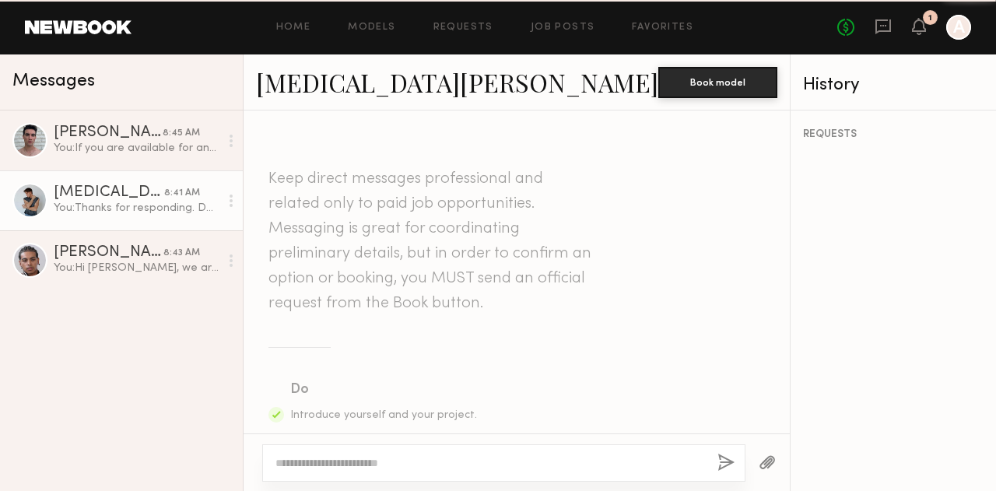
scroll to position [1298, 0]
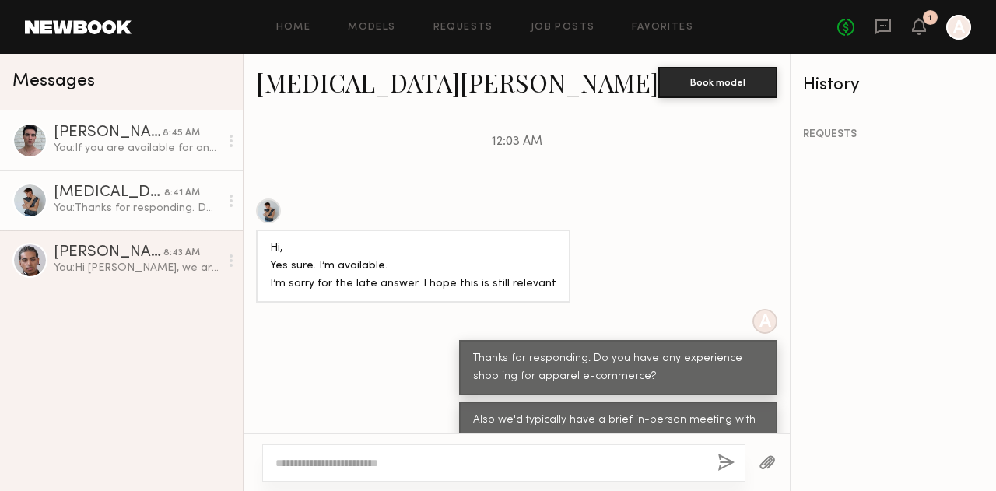
click at [101, 153] on div "You: If you are available for any of those dates between [DATE] -[DATE], that w…" at bounding box center [137, 148] width 166 height 15
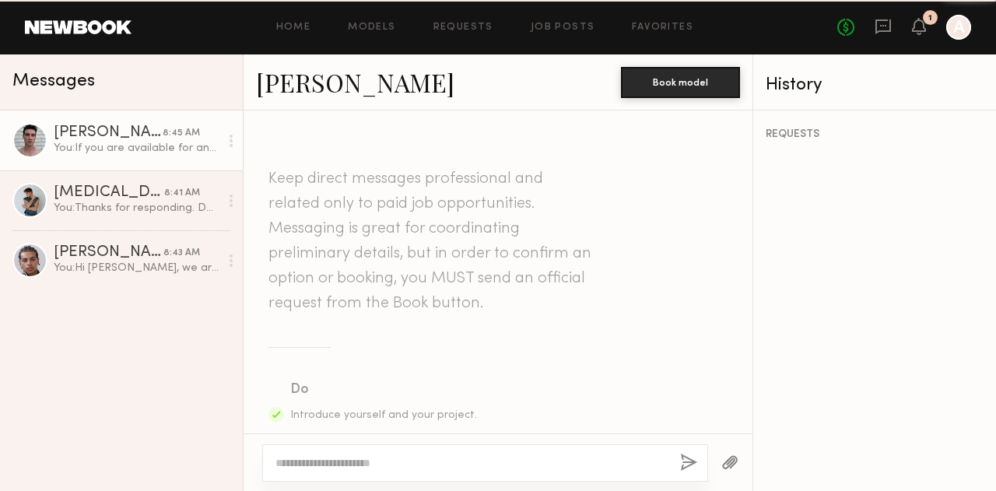
scroll to position [1438, 0]
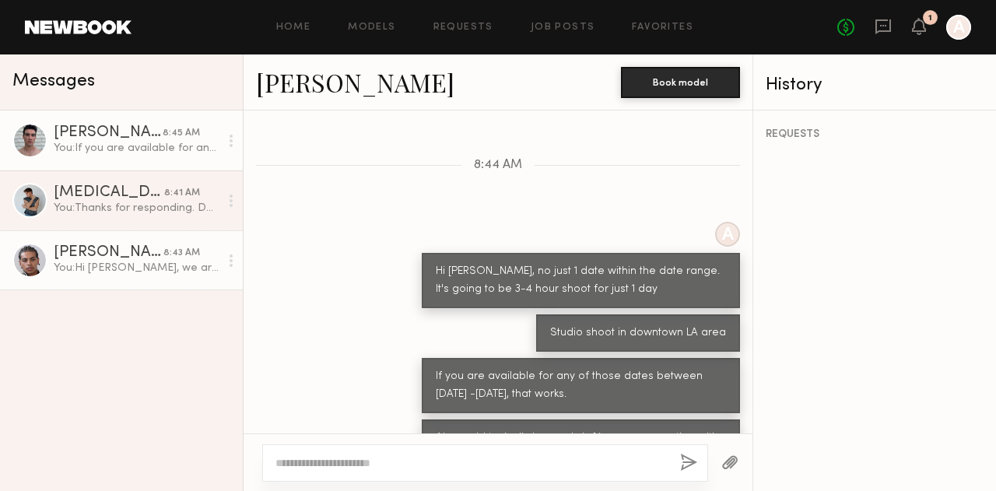
click at [125, 265] on div "You: Hi [PERSON_NAME], we are booked out [DATE]. Are you available [DATE] or [D…" at bounding box center [137, 268] width 166 height 15
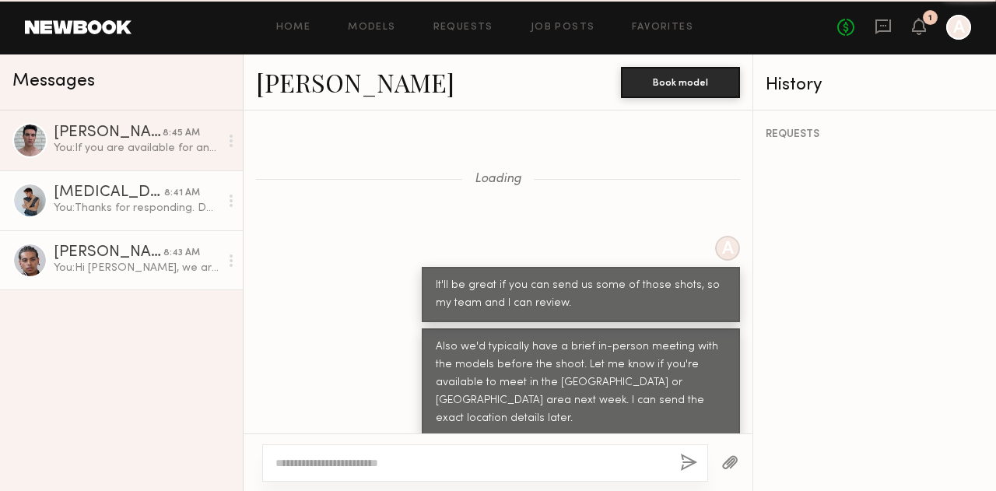
scroll to position [1064, 0]
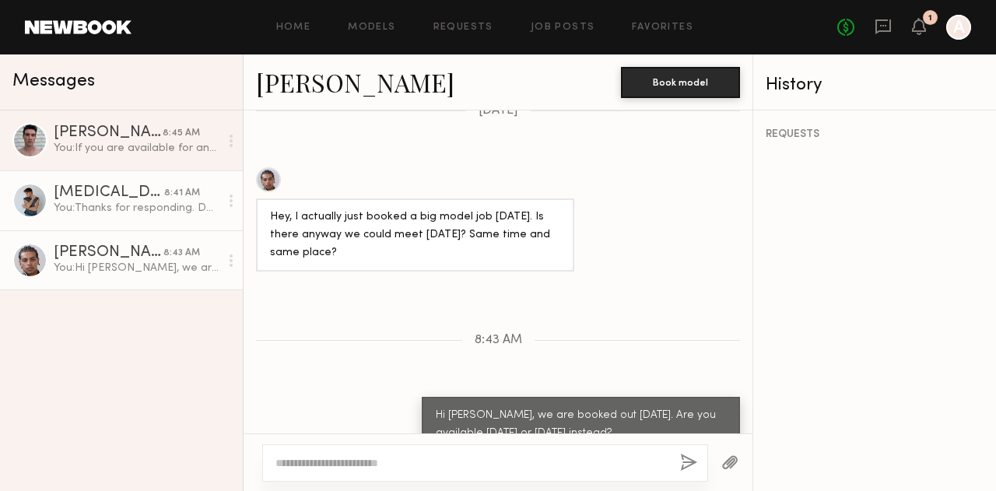
click at [121, 214] on div "You: Thanks for responding. Do you have any experience shooting for apparel e-c…" at bounding box center [137, 208] width 166 height 15
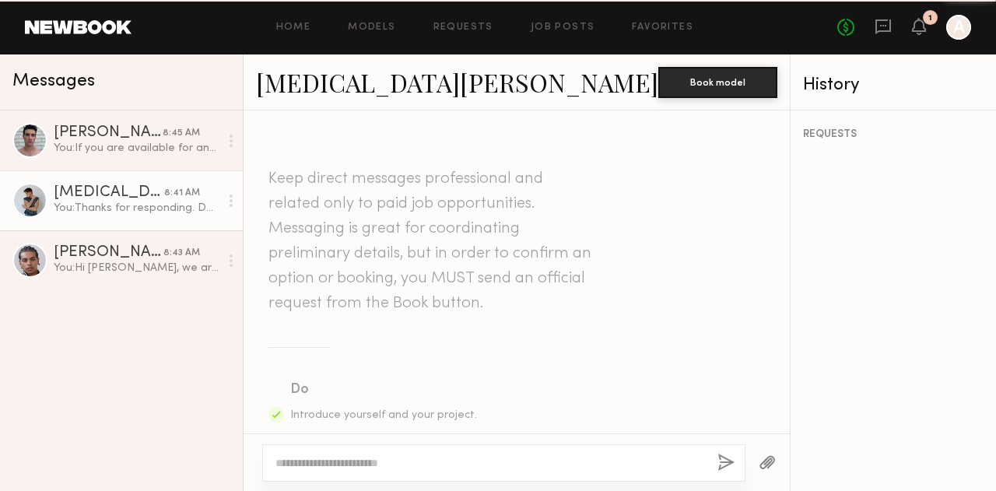
scroll to position [1298, 0]
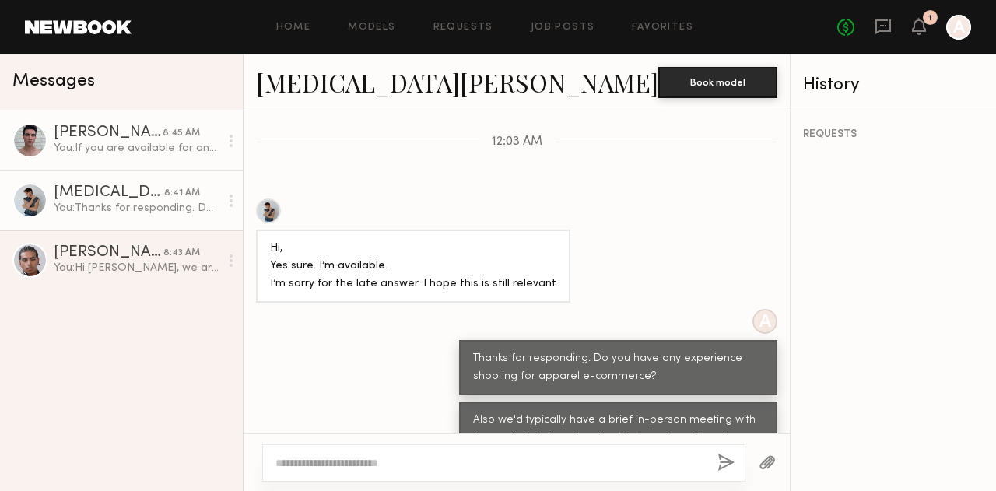
click at [114, 156] on div "You: If you are available for any of those dates between [DATE] -[DATE], that w…" at bounding box center [137, 148] width 166 height 15
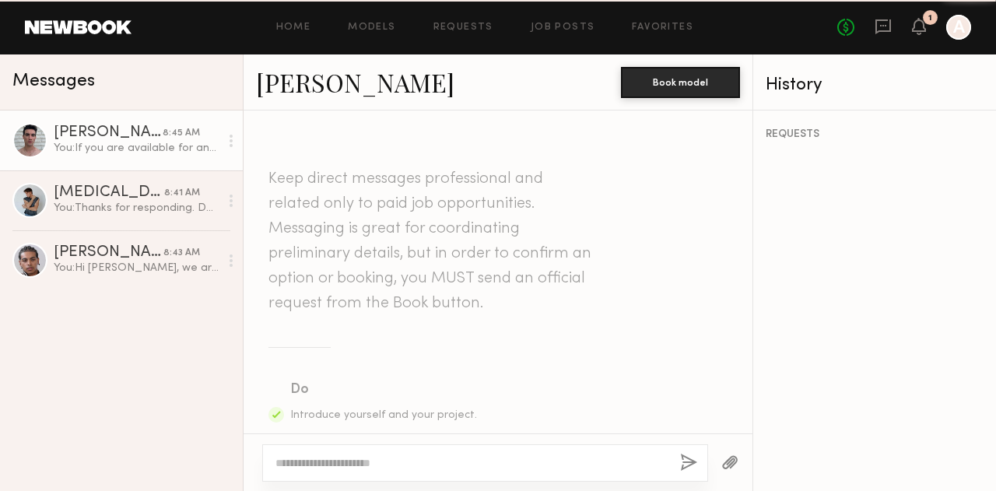
scroll to position [1438, 0]
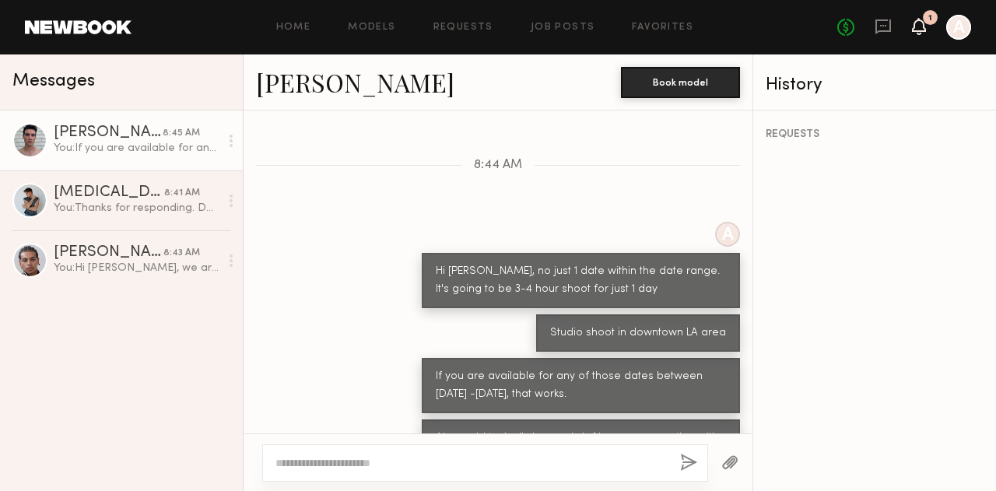
click at [921, 23] on icon at bounding box center [919, 25] width 12 height 11
